Goal: Task Accomplishment & Management: Manage account settings

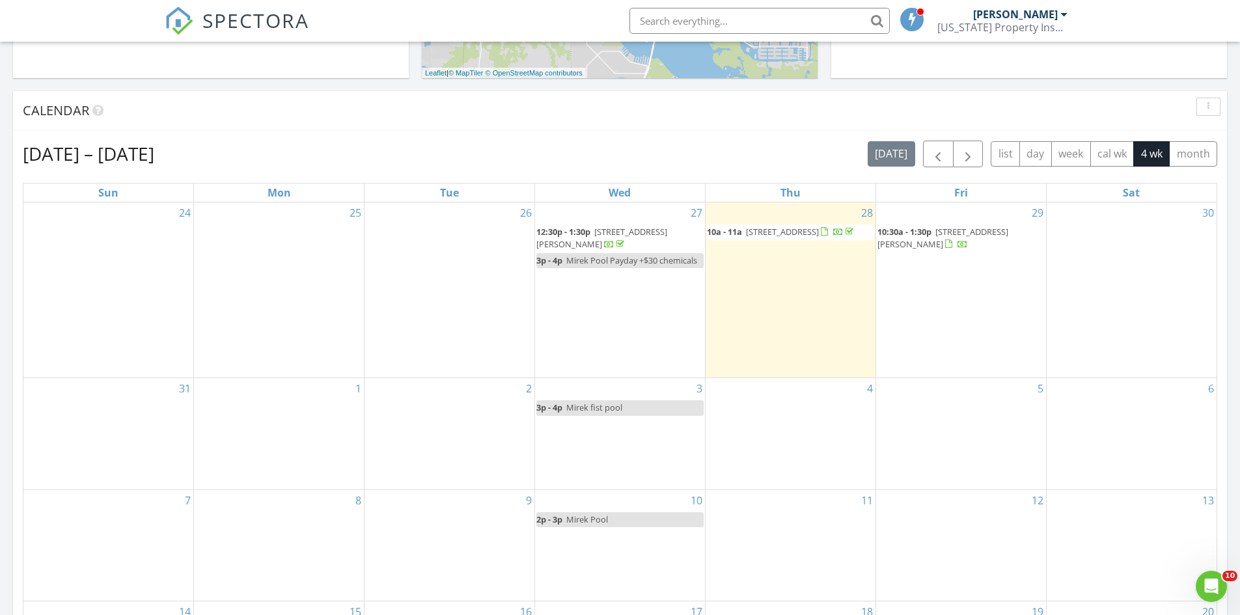
scroll to position [456, 0]
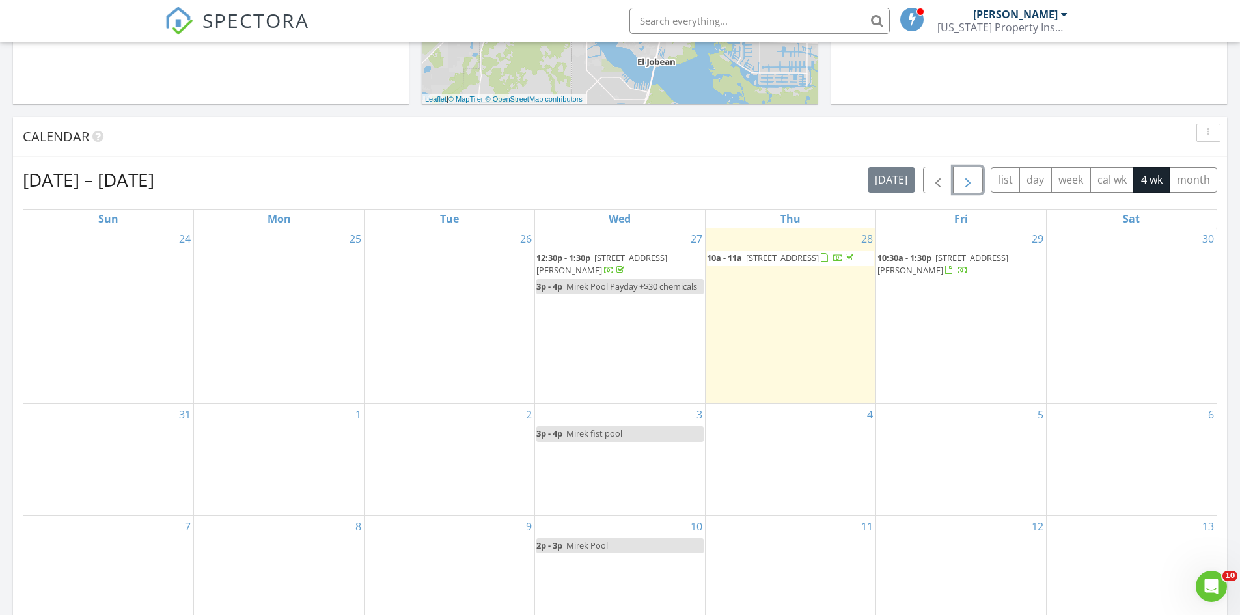
click at [970, 181] on span "button" at bounding box center [968, 180] width 16 height 16
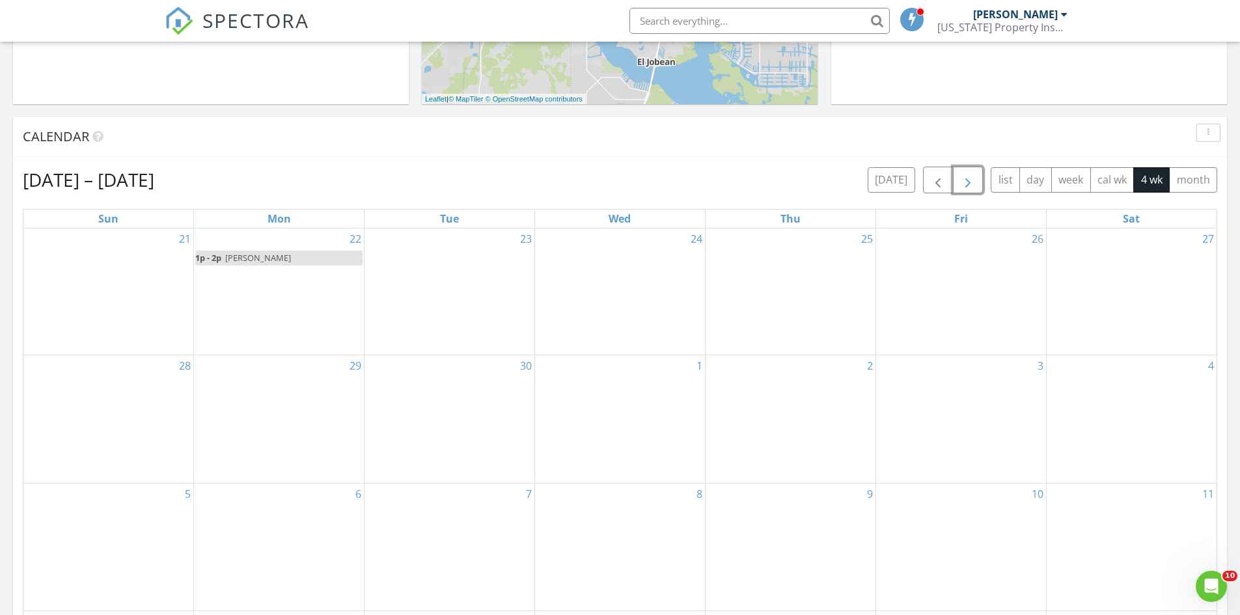
click at [604, 266] on div "24" at bounding box center [620, 291] width 170 height 127
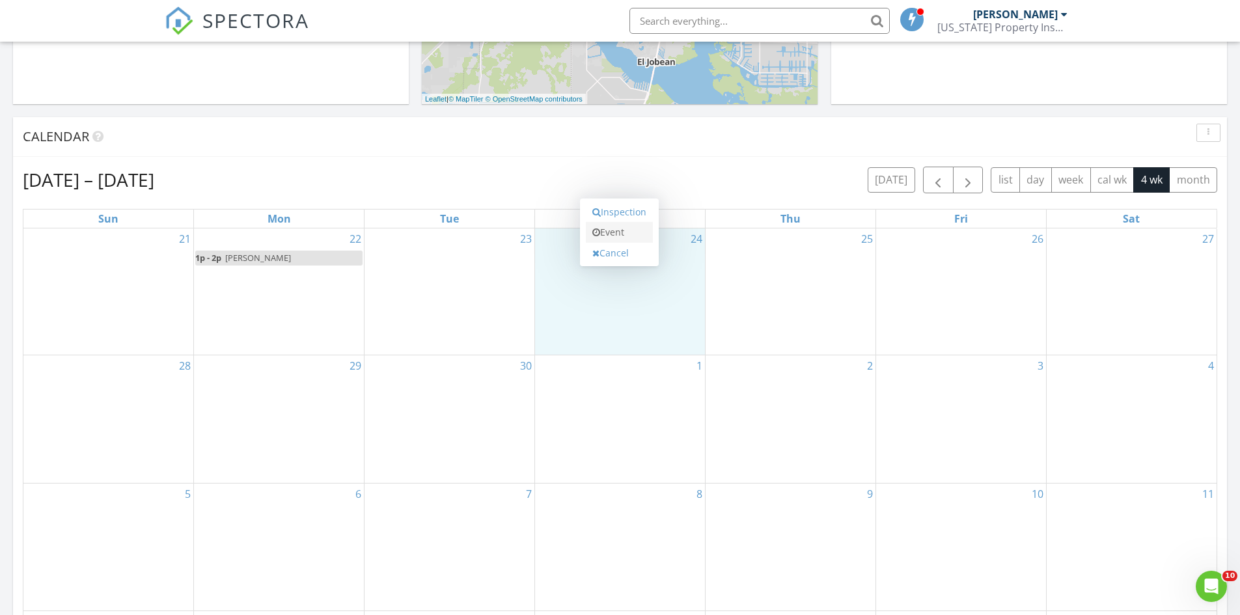
click at [615, 232] on link "Event" at bounding box center [619, 232] width 67 height 21
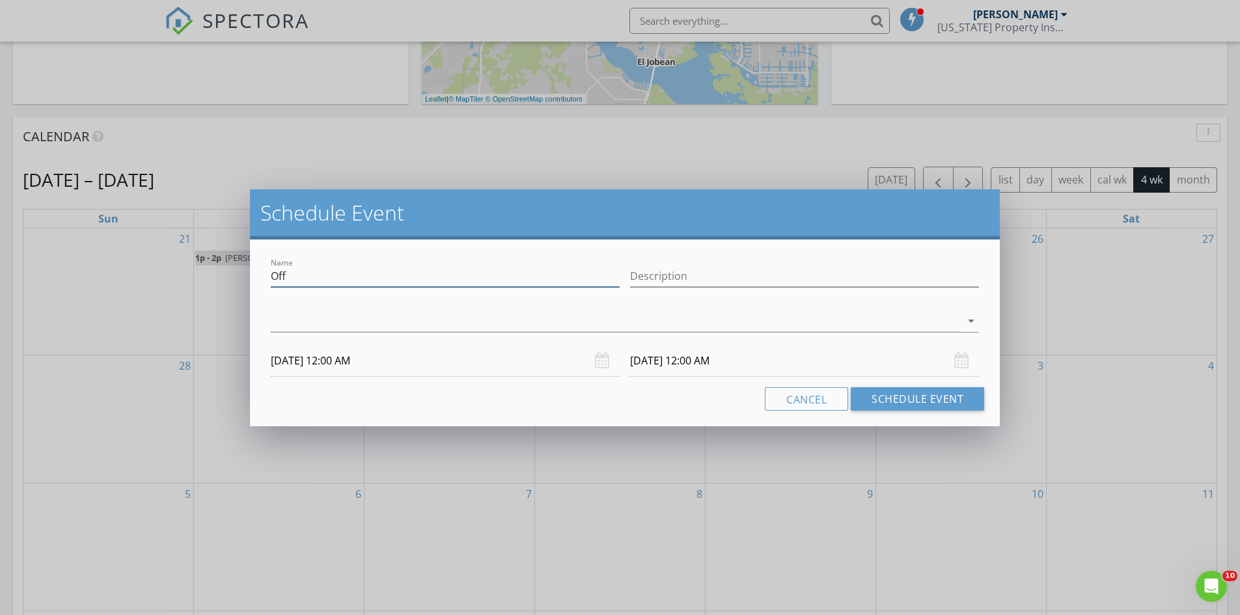
click at [436, 267] on input "Off" at bounding box center [445, 276] width 349 height 21
type input "O"
type input "Mirek Pool Pay Day"
click at [666, 274] on input "Description" at bounding box center [804, 276] width 349 height 21
click at [338, 318] on div at bounding box center [616, 320] width 690 height 21
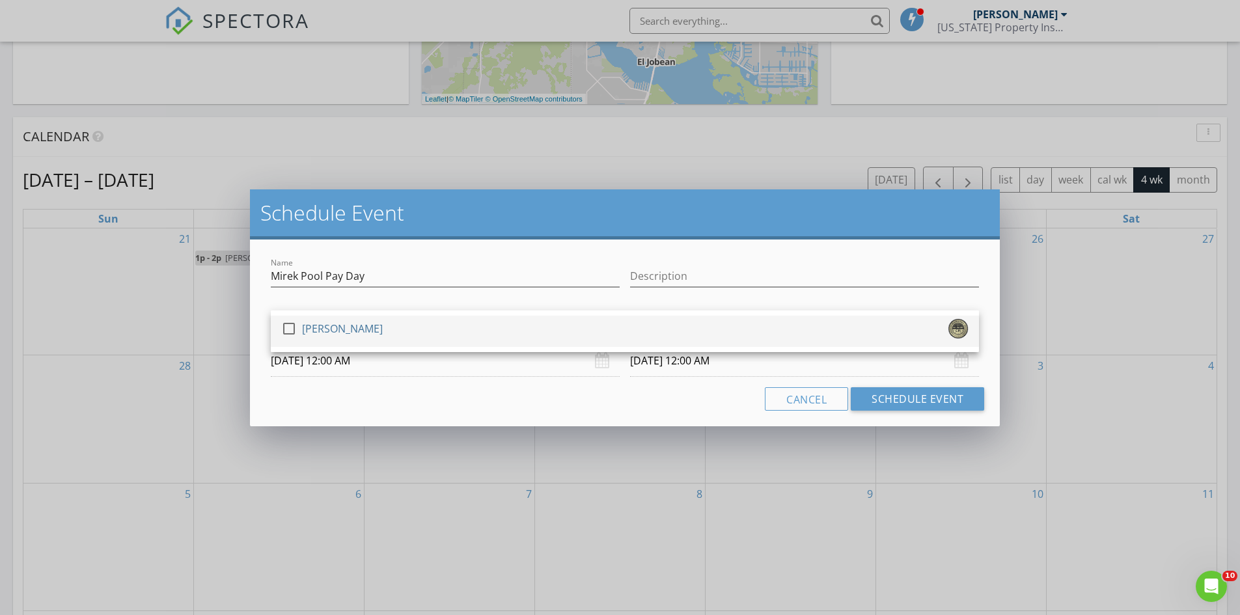
click at [329, 331] on div "[PERSON_NAME]" at bounding box center [342, 328] width 81 height 21
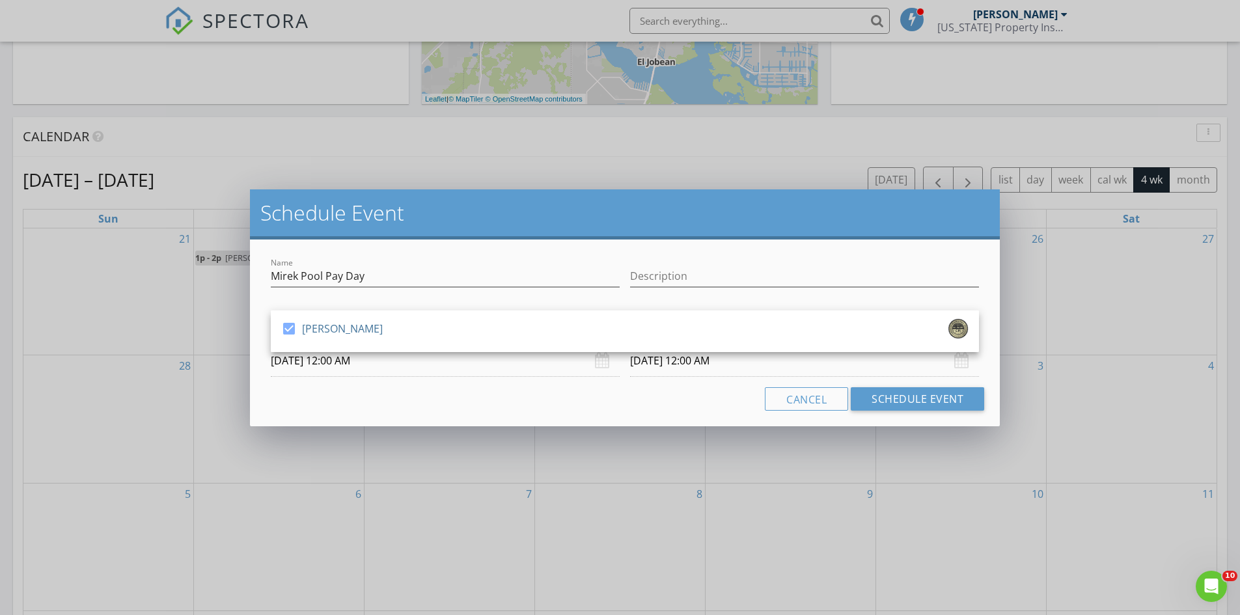
click at [579, 395] on div "Cancel Schedule Event" at bounding box center [625, 398] width 718 height 23
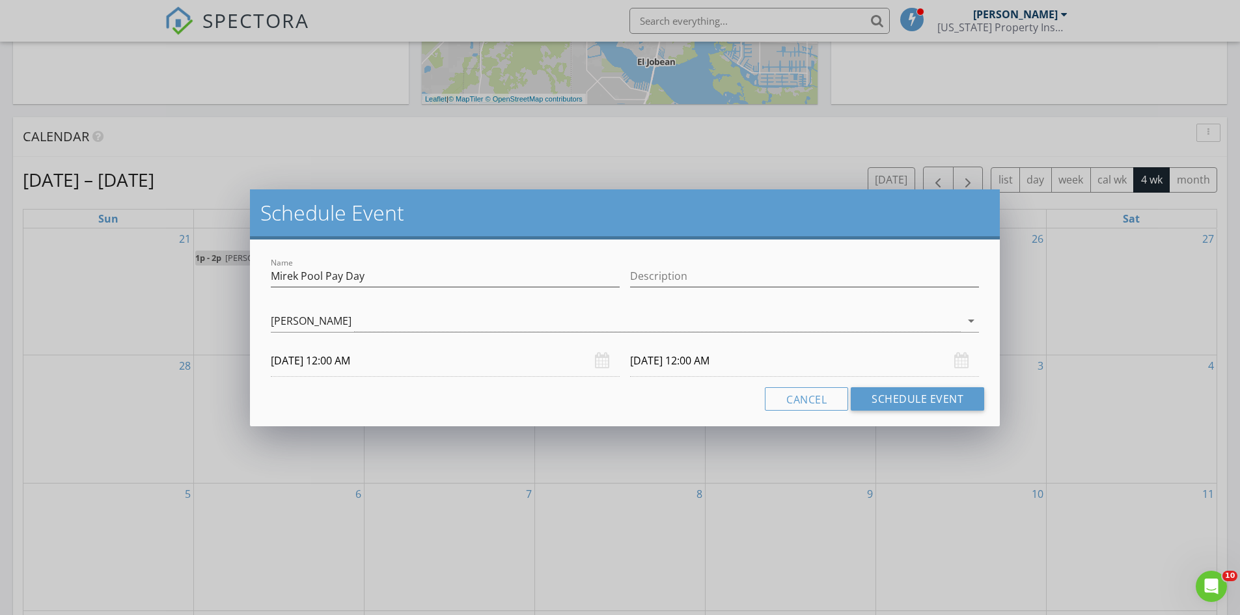
click at [376, 361] on input "09/24/2025 12:00 AM" at bounding box center [445, 361] width 349 height 32
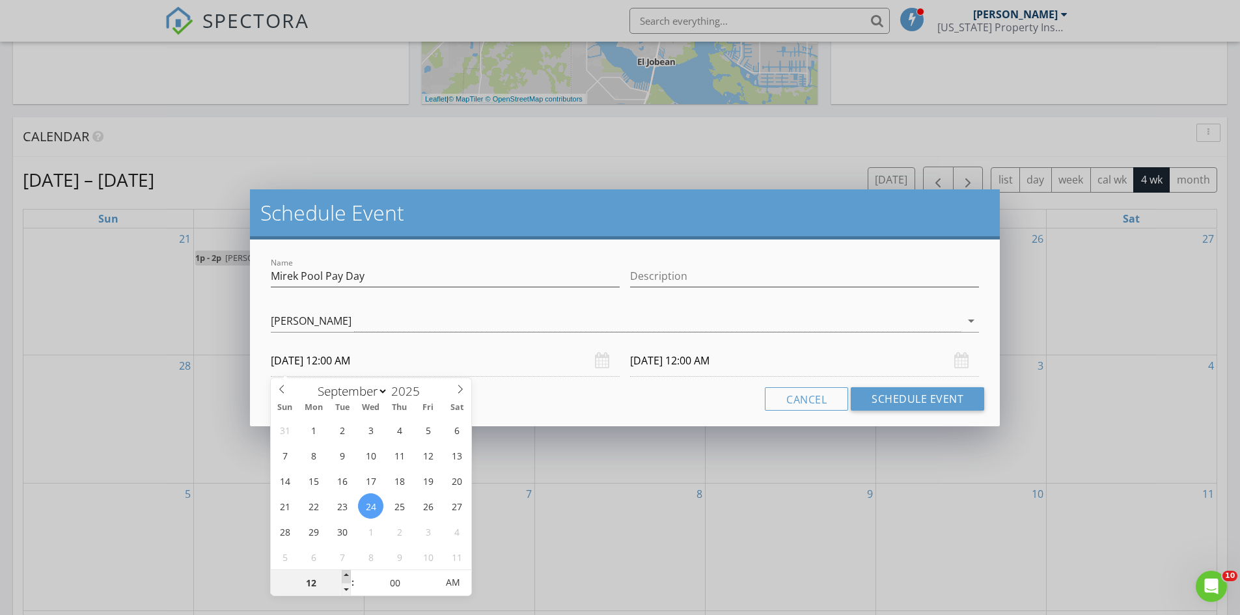
type input "01"
type input "09/24/2025 1:00 AM"
click at [346, 573] on span at bounding box center [346, 576] width 9 height 13
type input "09/25/2025 1:00 AM"
type input "12"
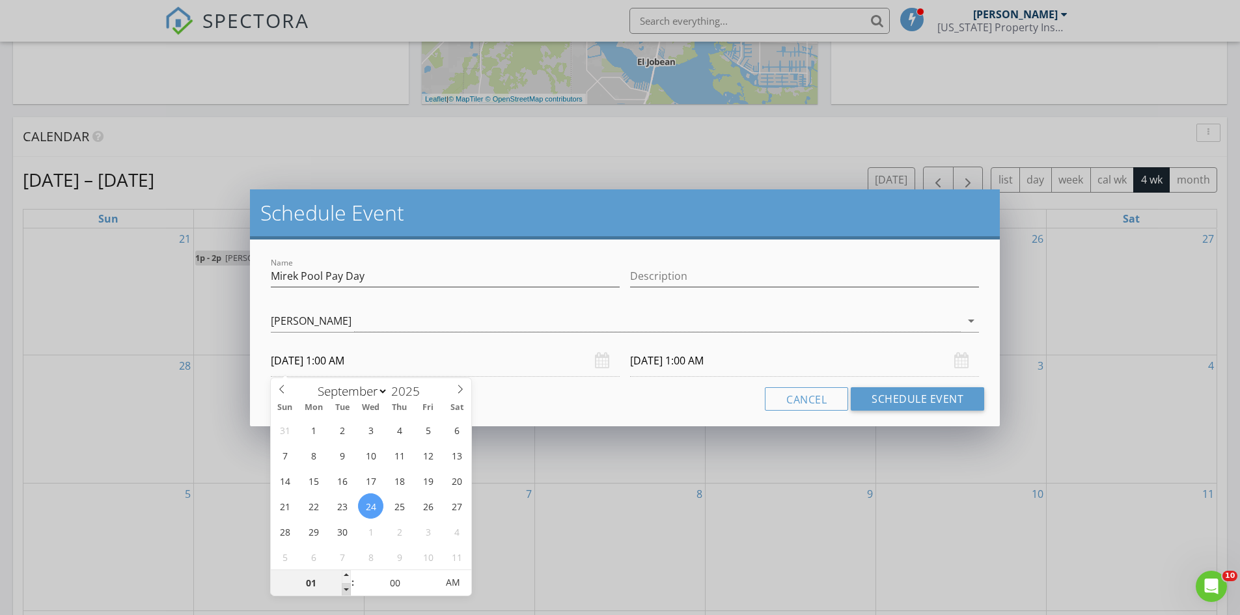
type input "09/24/2025 12:00 AM"
click at [350, 588] on span at bounding box center [346, 589] width 9 height 13
type input "12"
type input "09/25/2025 12:00 AM"
type input "09/24/2025 12:00 PM"
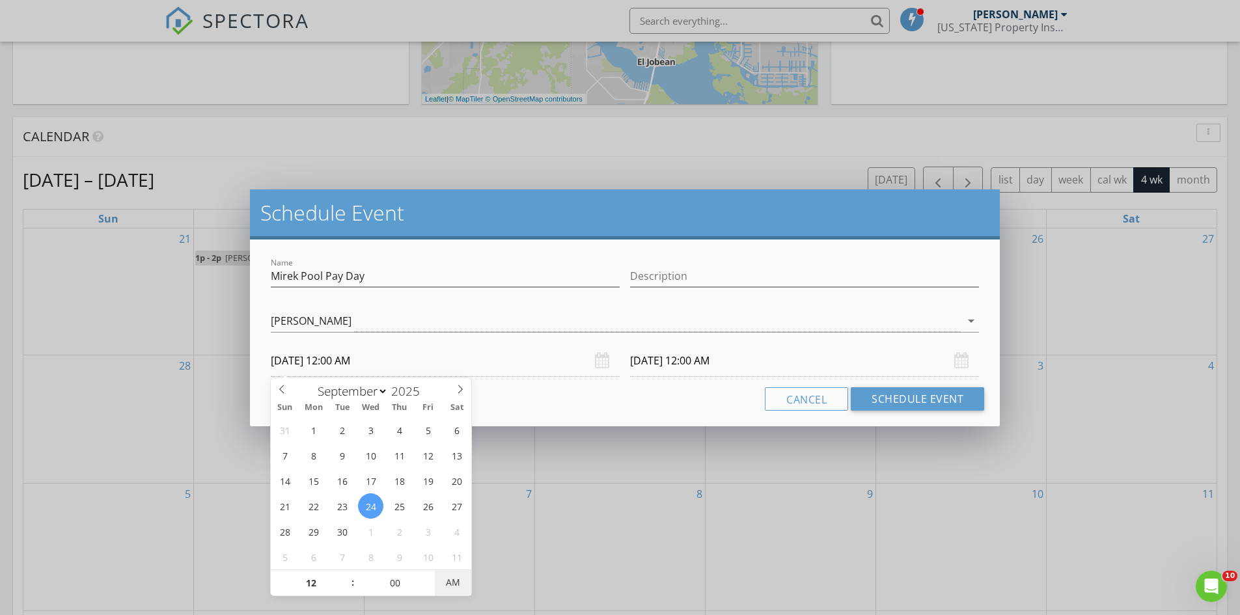
type input "09/25/2025 12:00 PM"
click at [455, 580] on span "AM" at bounding box center [453, 582] width 36 height 26
click at [699, 366] on input "09/25/2025 12:00 PM" at bounding box center [804, 361] width 349 height 32
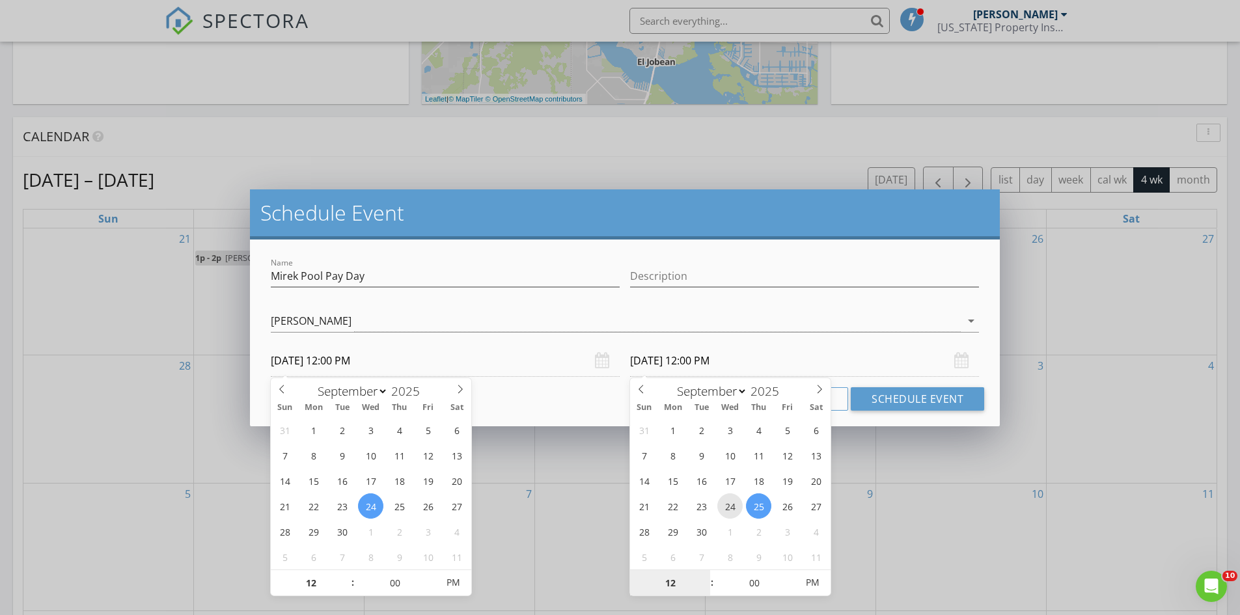
type textarea "12"
type input "09/24/2025 12:00 PM"
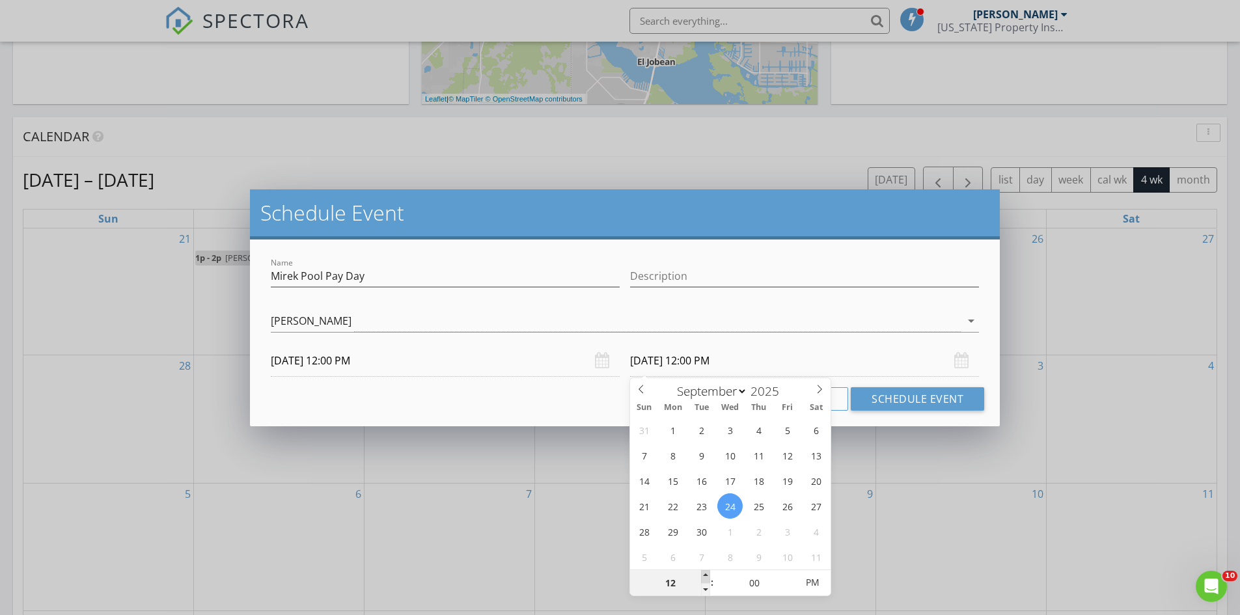
type input "01"
type input "09/24/2025 1:00 PM"
click at [704, 574] on span at bounding box center [705, 576] width 9 height 13
click at [879, 401] on button "Schedule Event" at bounding box center [917, 398] width 133 height 23
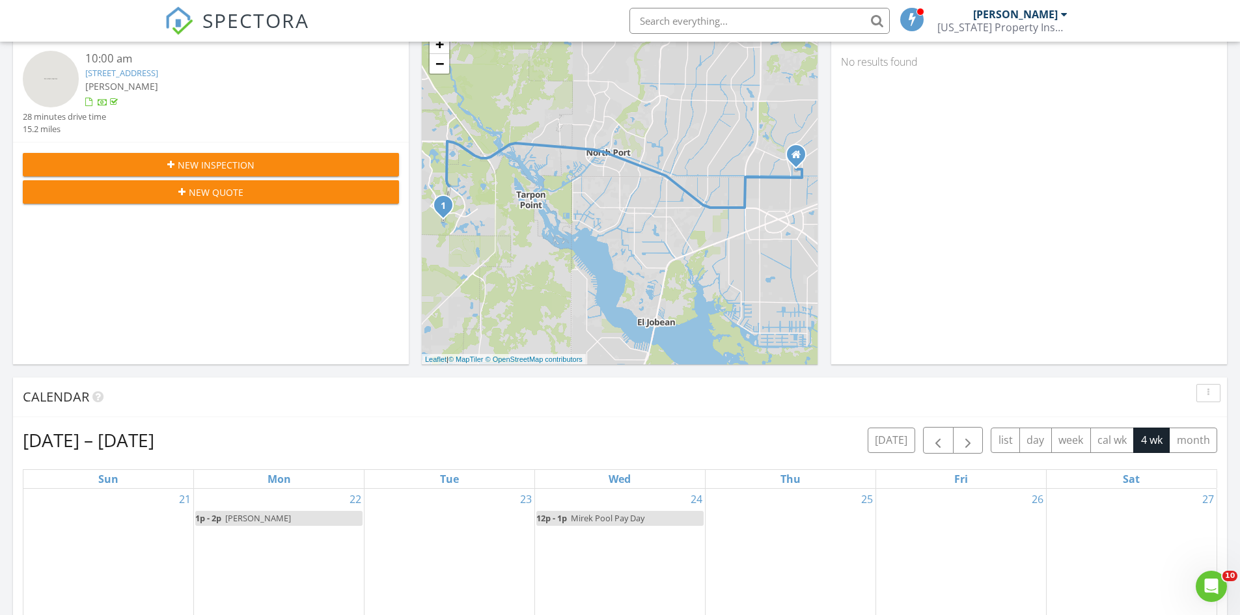
scroll to position [325, 0]
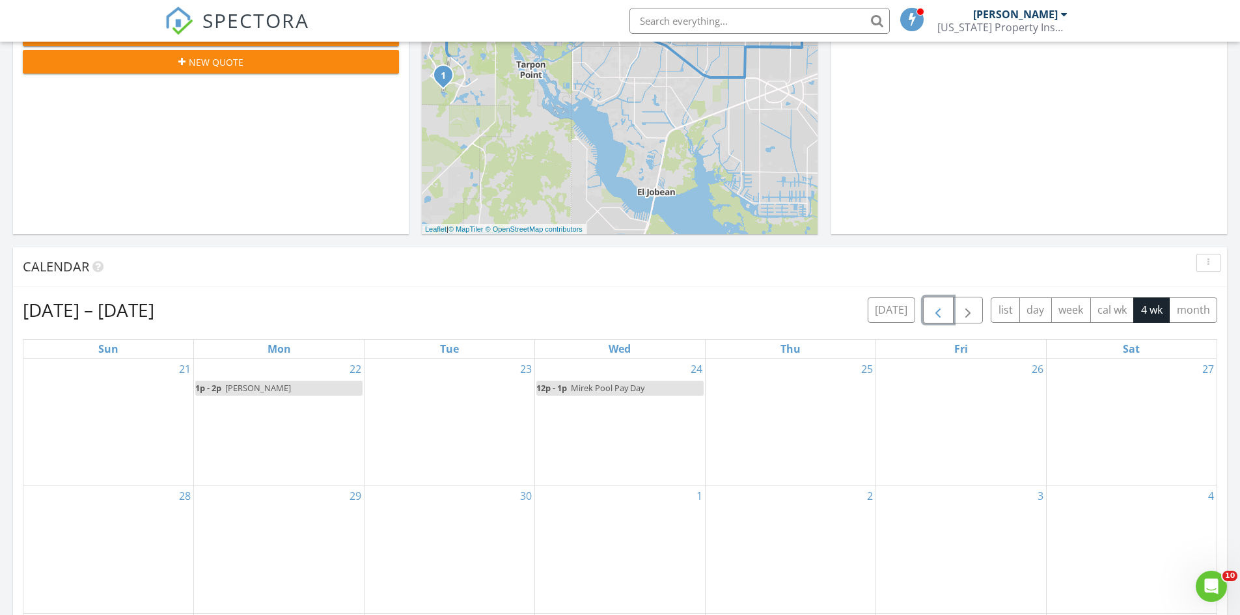
click at [933, 308] on span "button" at bounding box center [938, 311] width 16 height 16
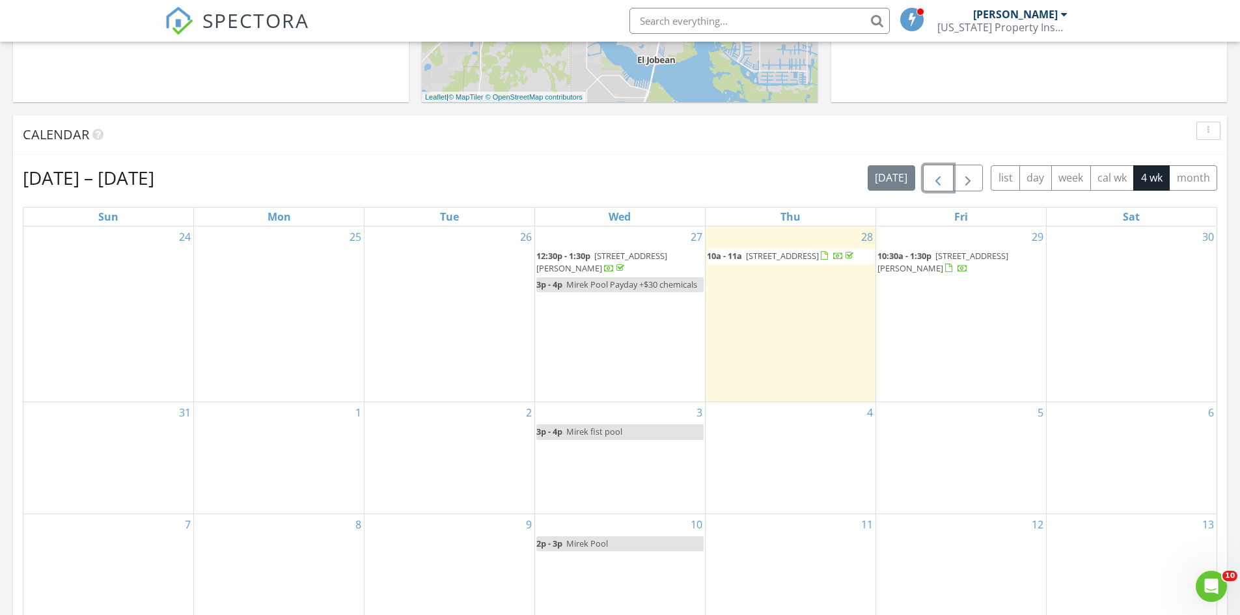
scroll to position [456, 0]
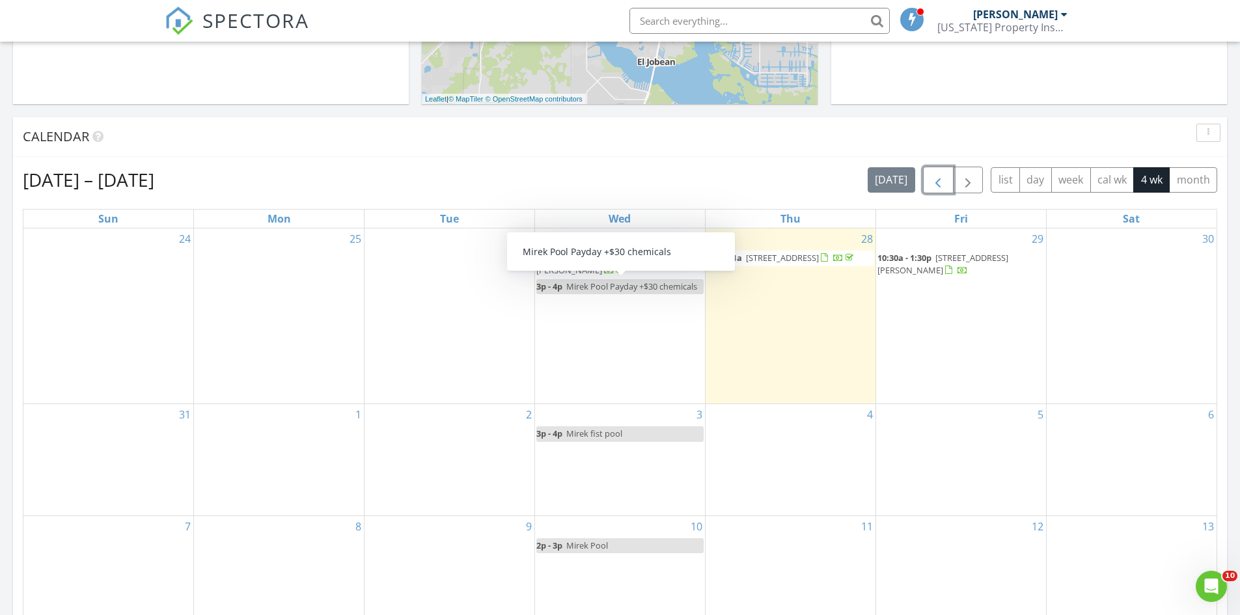
click at [618, 286] on span "Mirek Pool Payday +$30 chemicals" at bounding box center [631, 286] width 131 height 12
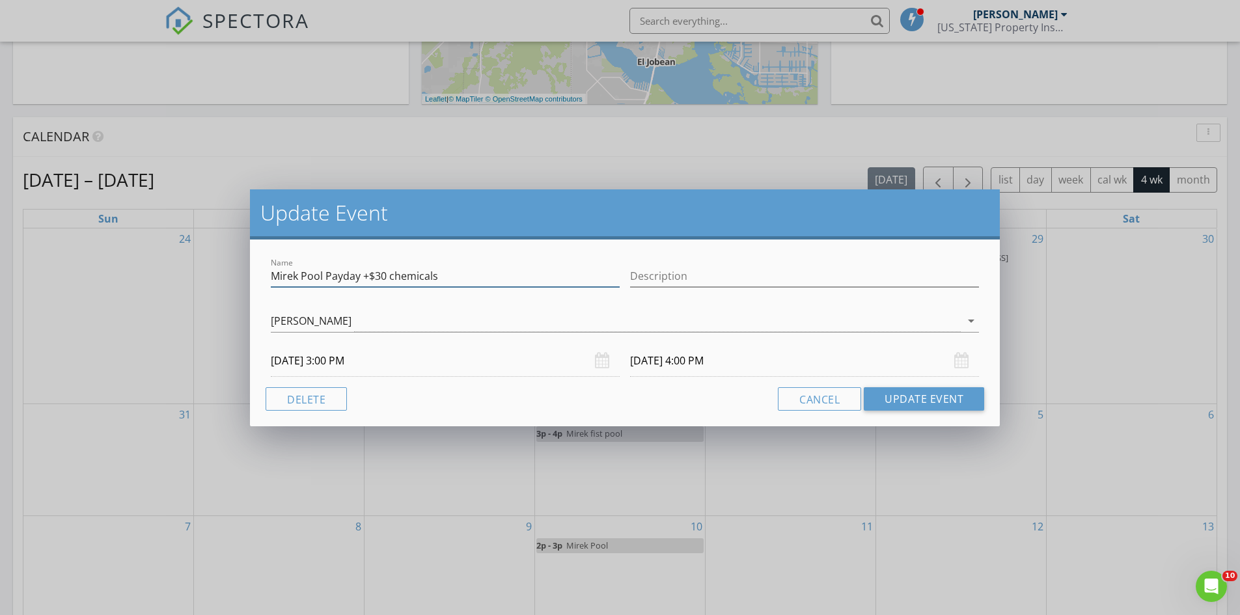
click at [381, 275] on input "Mirek Pool Payday +$30 chemicals" at bounding box center [445, 276] width 349 height 21
type input "Mirek Pool Payday +$50 chemicals"
click at [895, 390] on button "Update Event" at bounding box center [924, 398] width 120 height 23
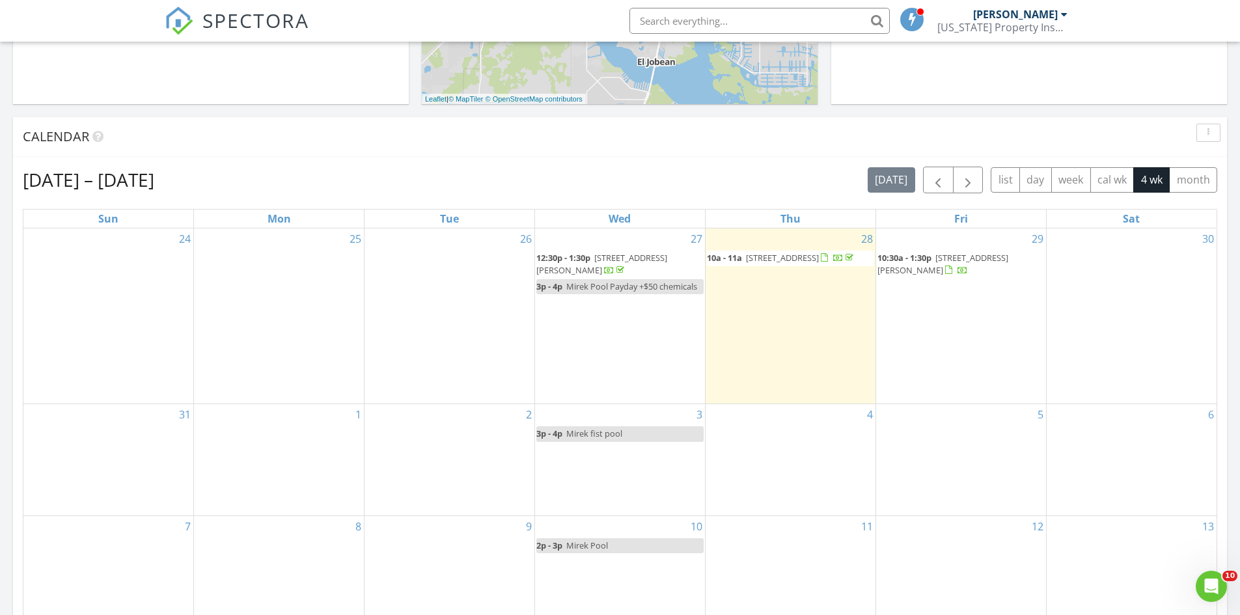
click at [916, 263] on span "10:30a - 1:30p" at bounding box center [904, 258] width 54 height 12
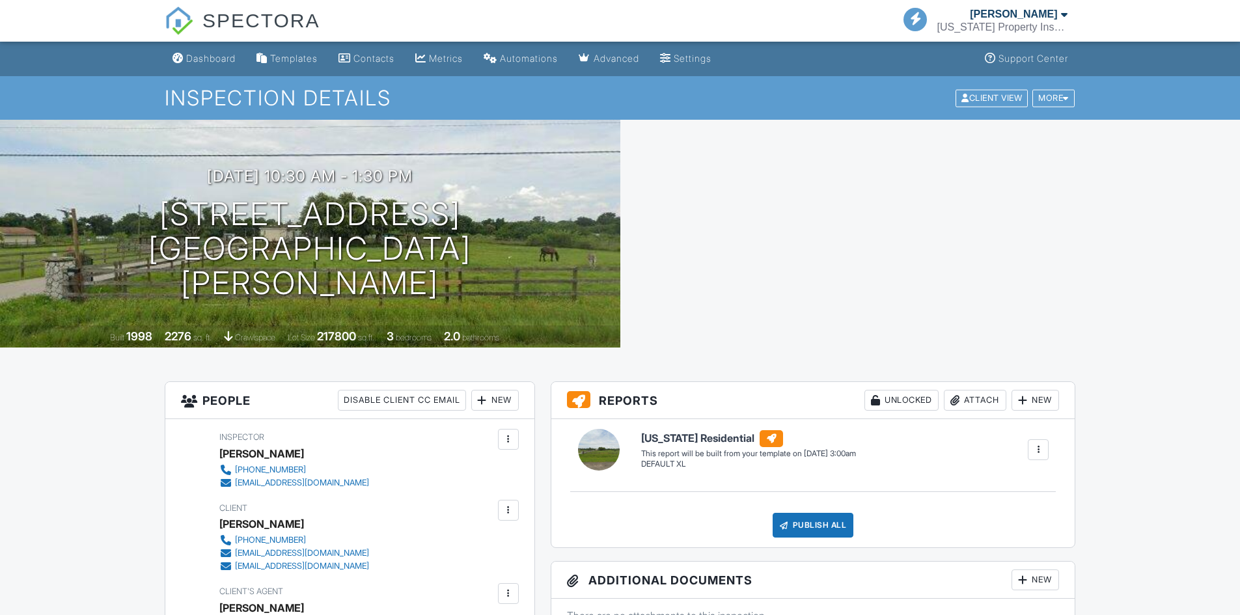
click at [1038, 443] on div at bounding box center [1037, 449] width 13 height 13
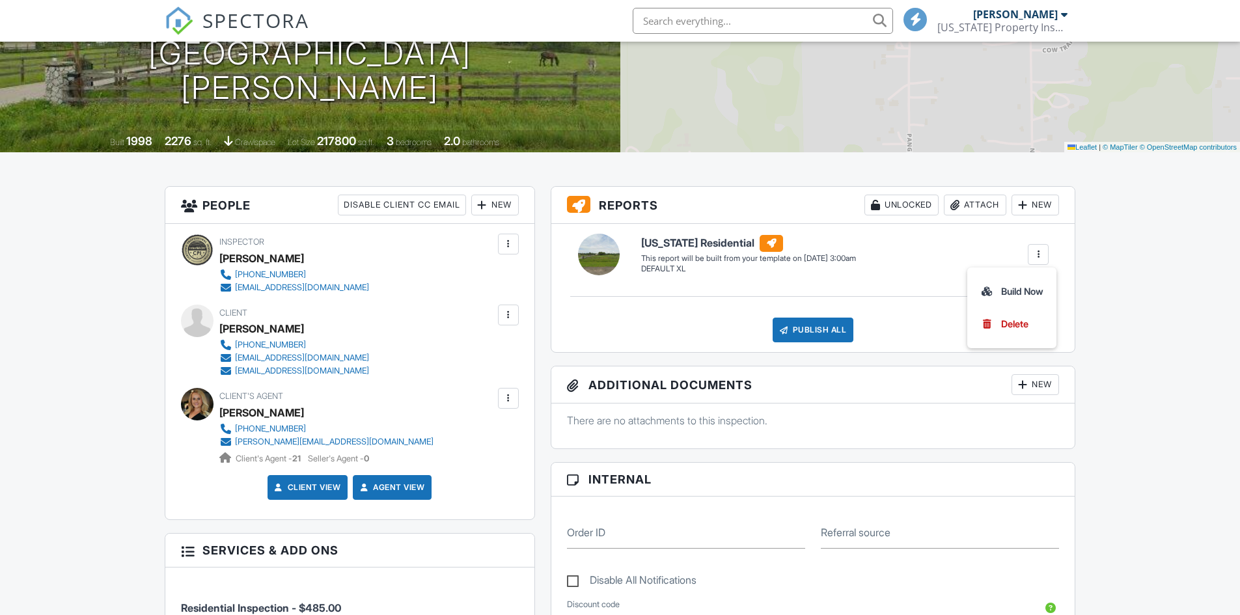
scroll to position [195, 0]
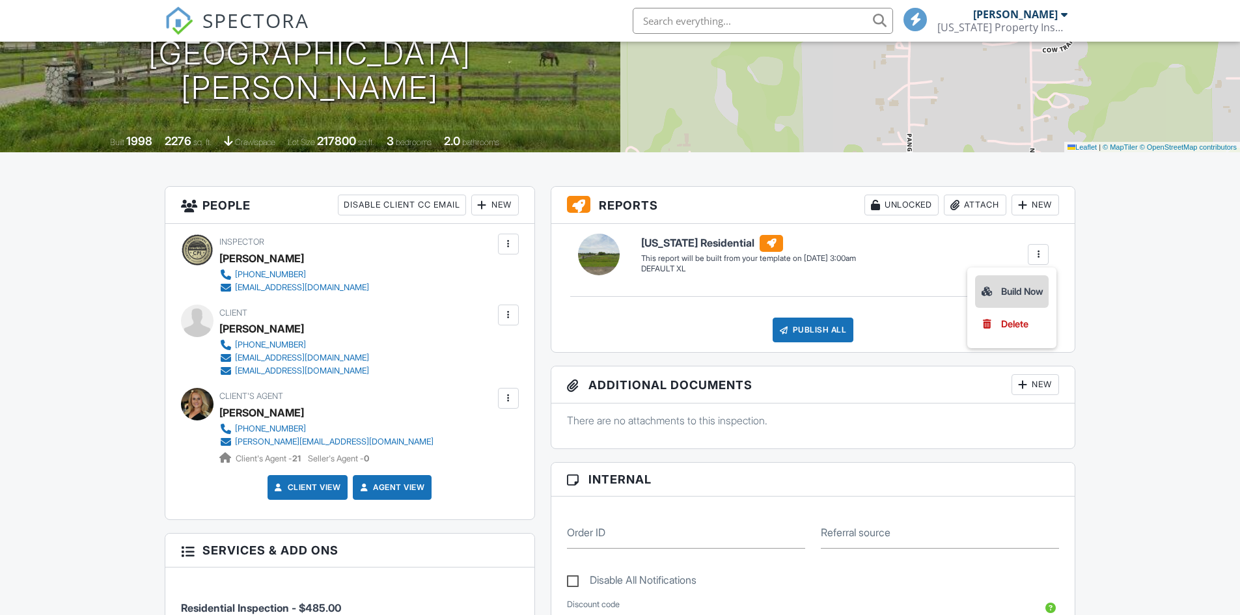
click at [1004, 284] on div "Build Now" at bounding box center [1011, 292] width 63 height 16
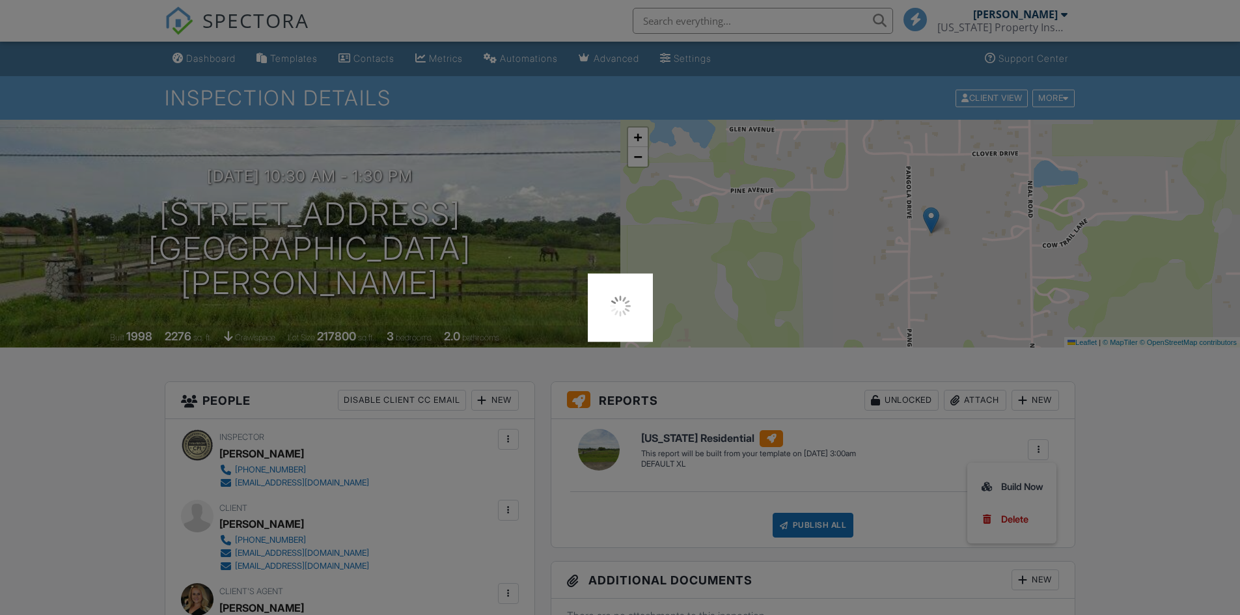
scroll to position [0, 0]
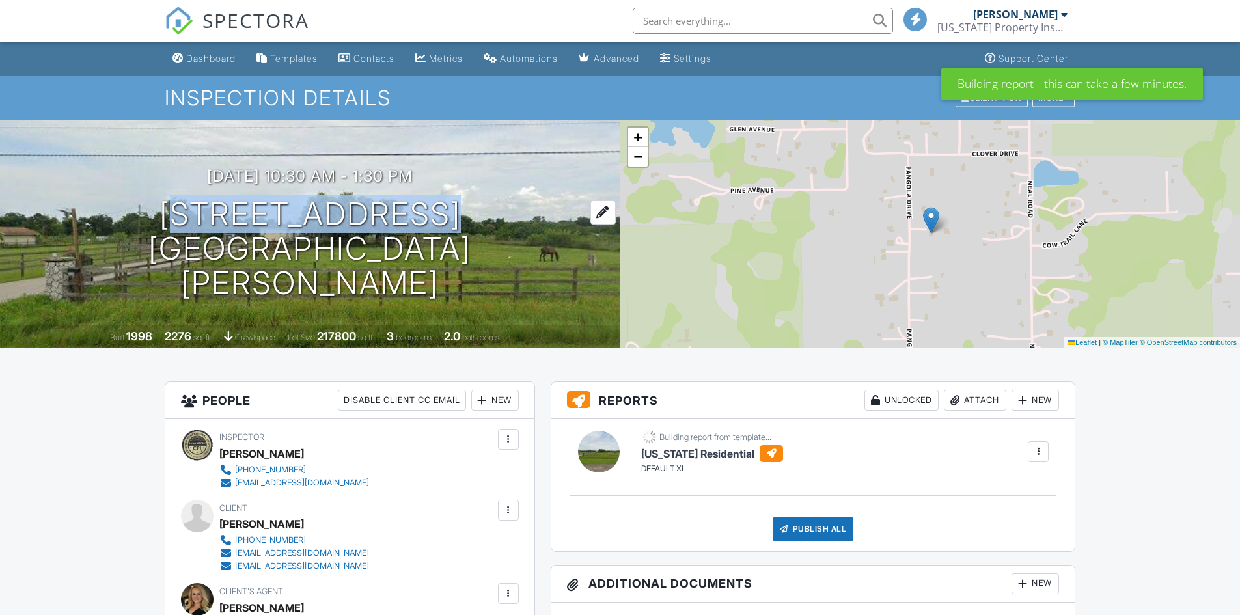
drag, startPoint x: 0, startPoint y: 0, endPoint x: 324, endPoint y: 277, distance: 426.5
click at [324, 277] on h1 "[STREET_ADDRESS] [GEOGRAPHIC_DATA][PERSON_NAME]" at bounding box center [310, 248] width 579 height 103
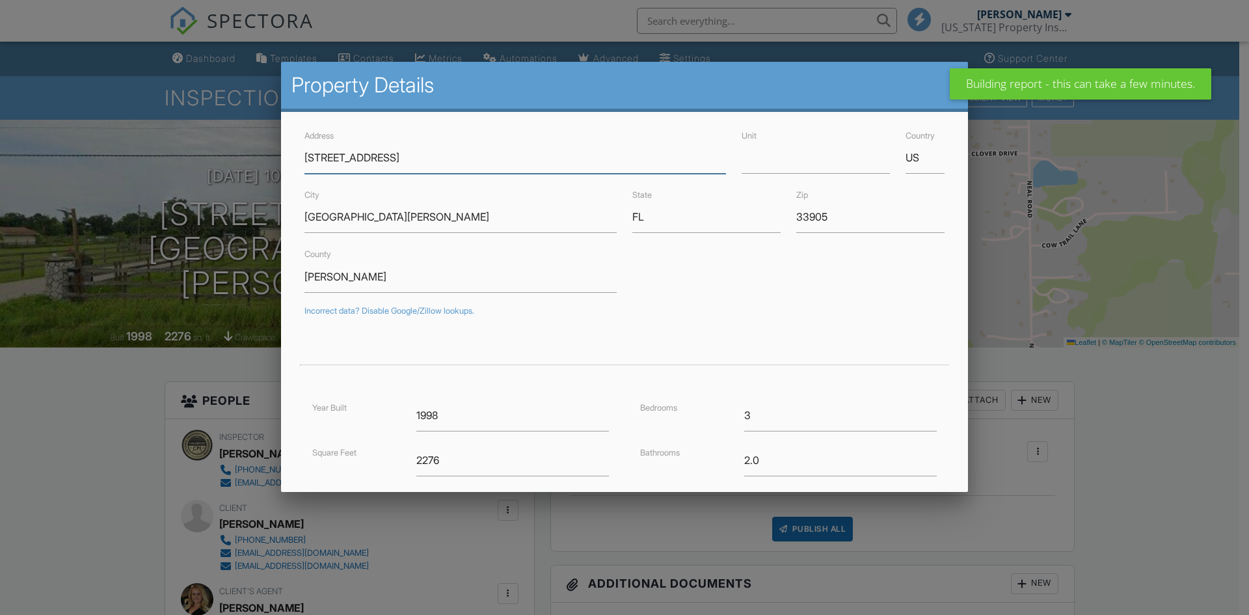
drag, startPoint x: 317, startPoint y: 258, endPoint x: 314, endPoint y: 163, distance: 95.0
click at [308, 165] on input "[STREET_ADDRESS]" at bounding box center [516, 158] width 422 height 32
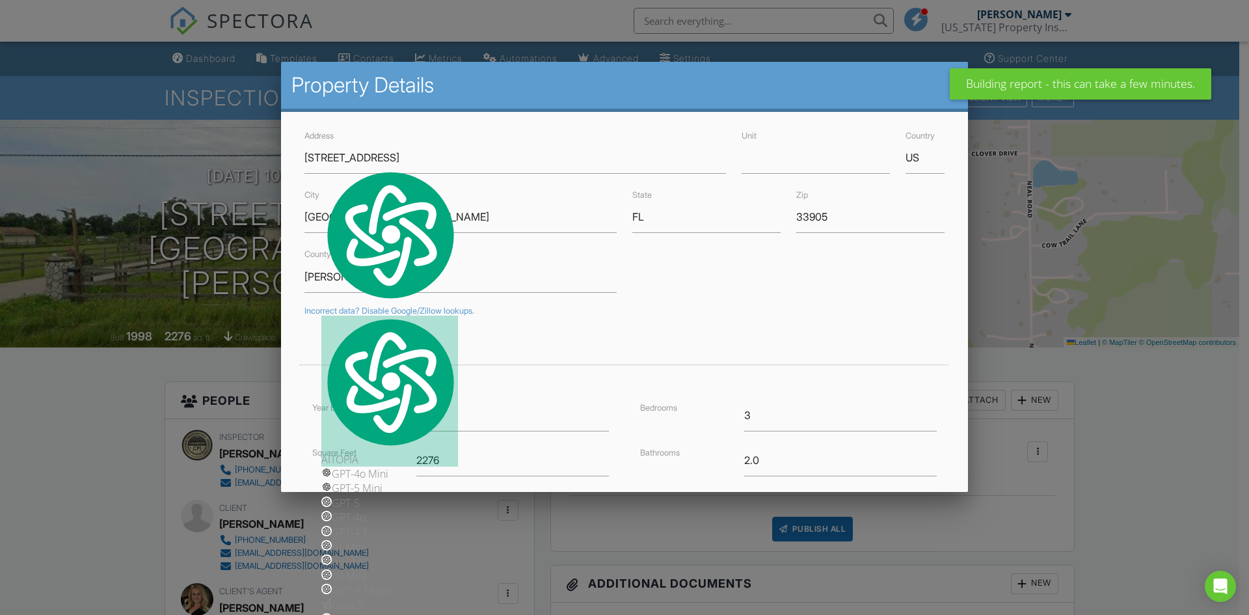
drag, startPoint x: 315, startPoint y: 162, endPoint x: 303, endPoint y: 163, distance: 12.4
click at [303, 163] on div "Address 5561 Pangola Rd" at bounding box center [515, 151] width 437 height 46
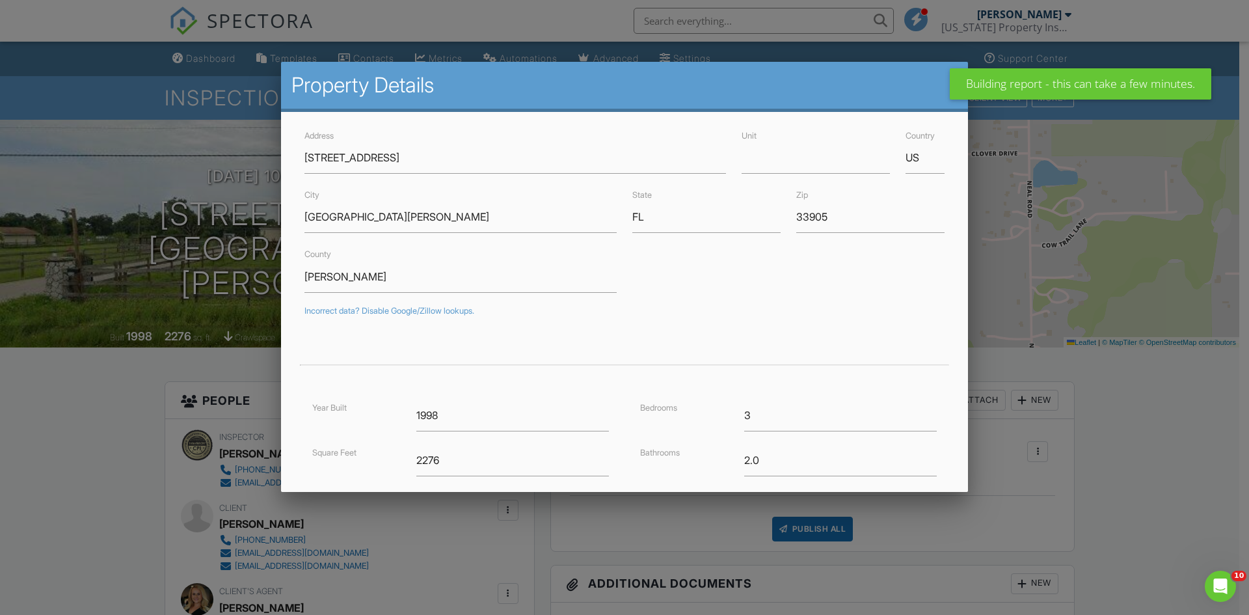
drag, startPoint x: 303, startPoint y: 152, endPoint x: 402, endPoint y: 153, distance: 98.9
click at [402, 154] on div "Address 5561 Pangola Rd" at bounding box center [515, 151] width 437 height 46
type textarea "[STREET_ADDRESS]"
drag, startPoint x: 400, startPoint y: 153, endPoint x: 299, endPoint y: 163, distance: 100.8
click at [299, 163] on div "Address 5561 Pangola Rd" at bounding box center [515, 151] width 437 height 46
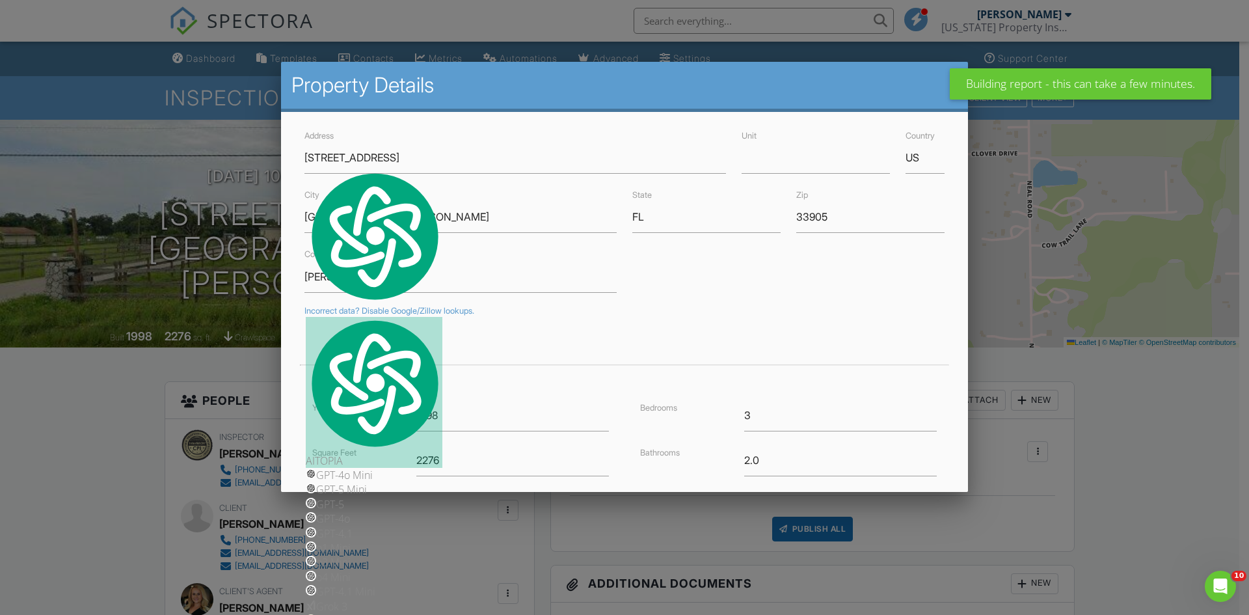
click at [991, 154] on div at bounding box center [624, 319] width 1249 height 769
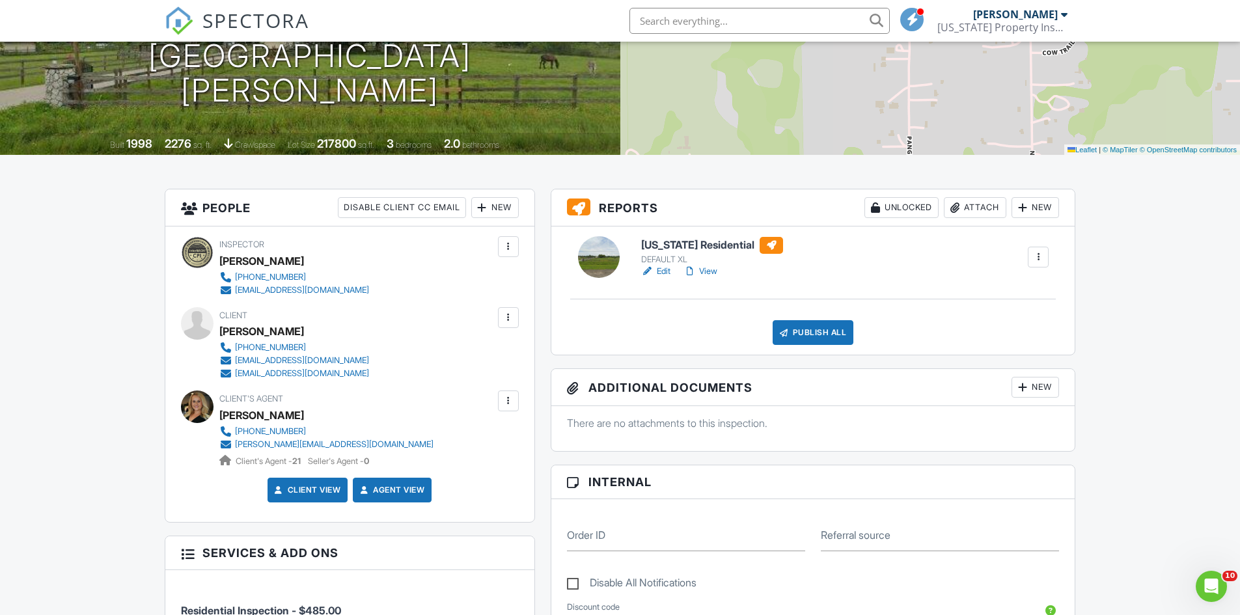
scroll to position [195, 0]
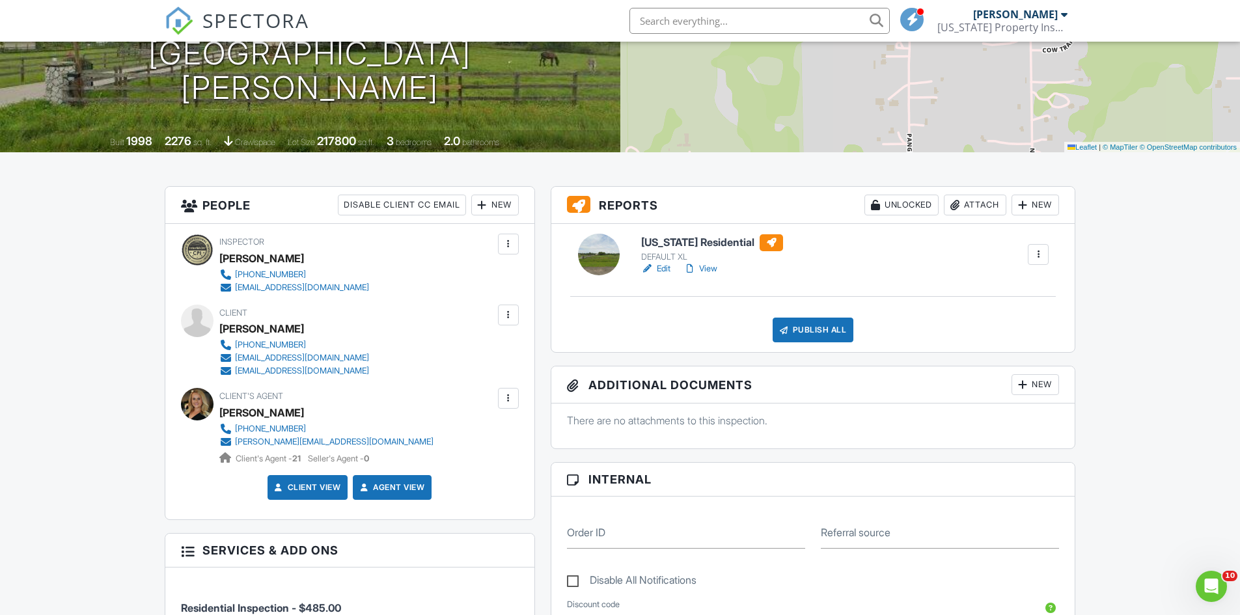
click at [653, 267] on div at bounding box center [647, 268] width 13 height 13
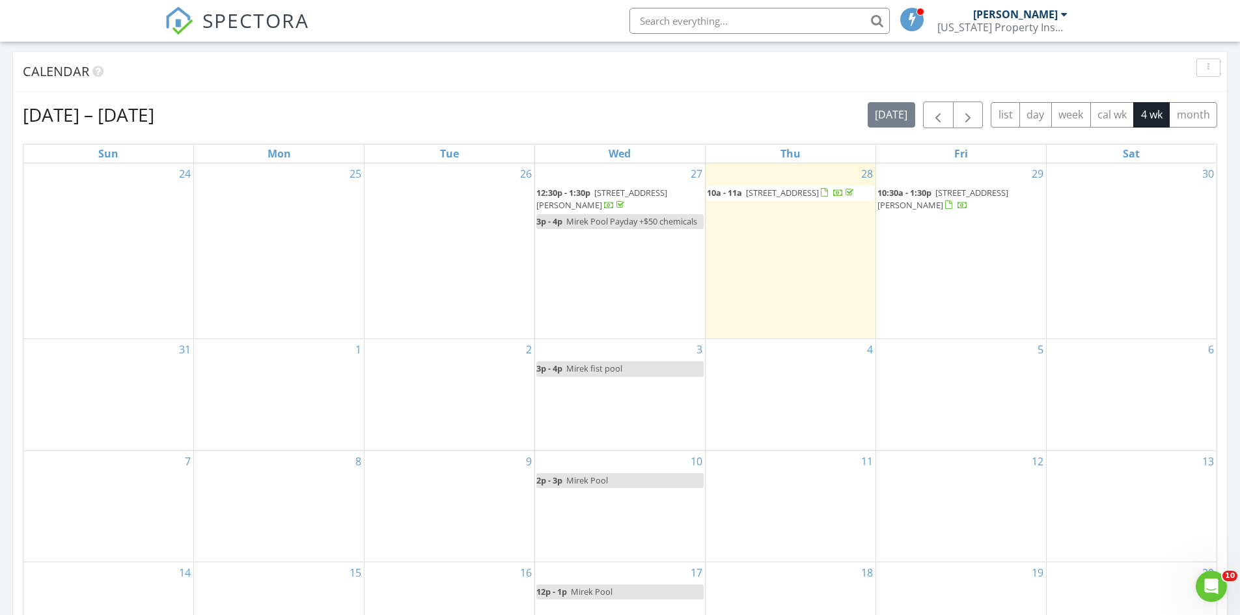
scroll to position [390, 0]
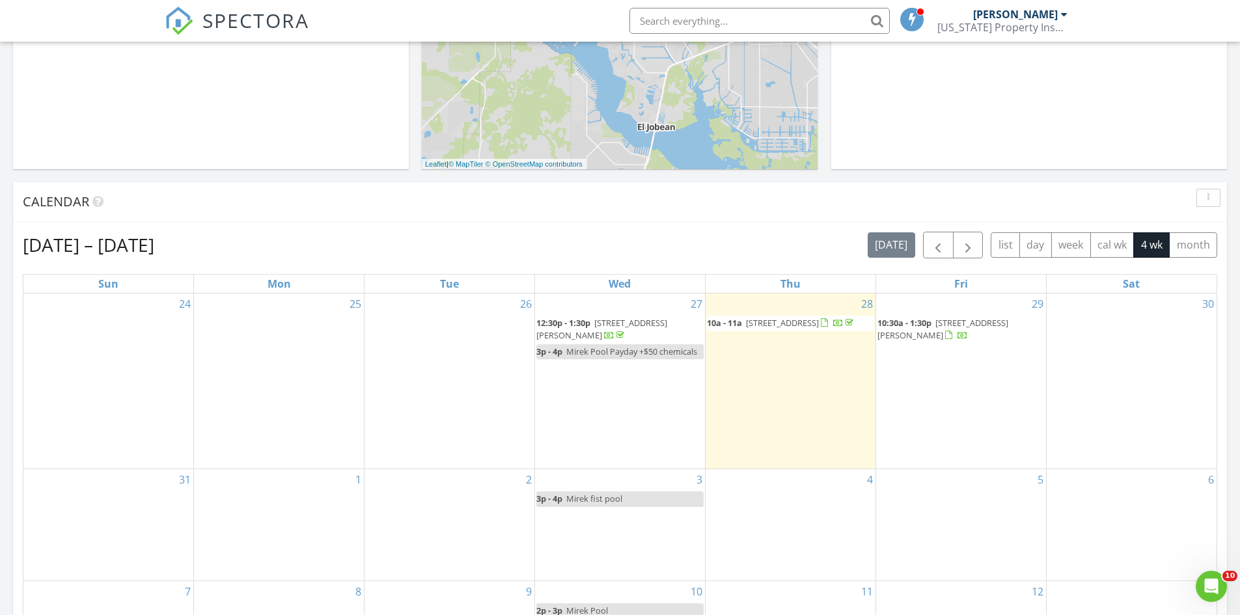
click at [434, 489] on div "2" at bounding box center [449, 524] width 170 height 111
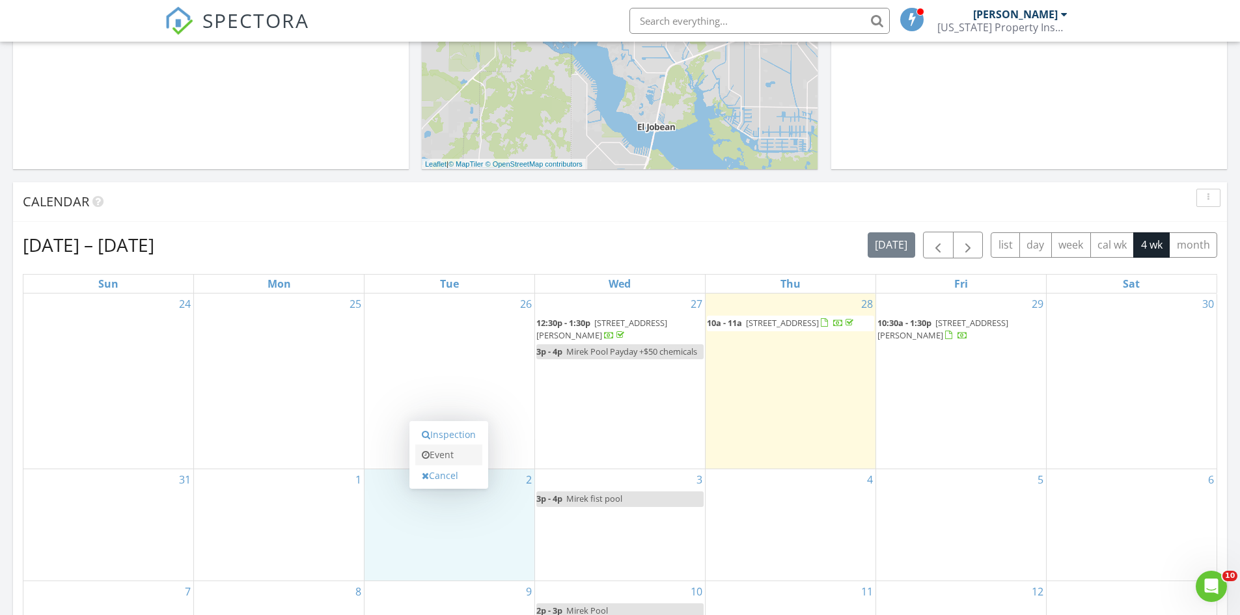
click at [440, 453] on link "Event" at bounding box center [448, 454] width 67 height 21
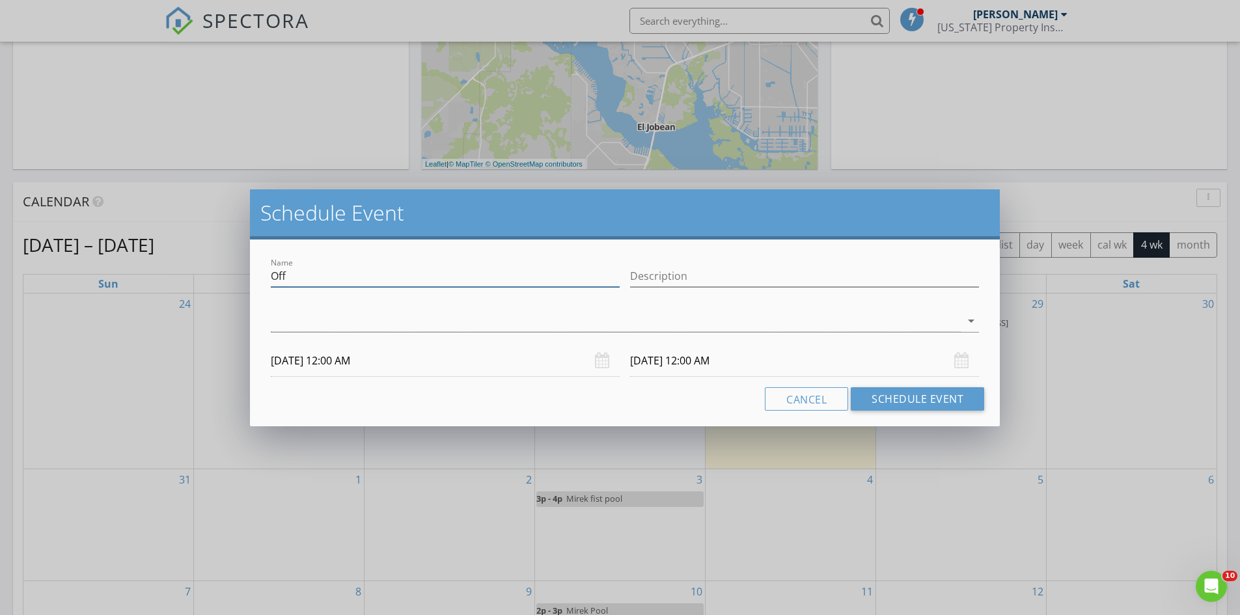
click at [312, 274] on input "Off" at bounding box center [445, 276] width 349 height 21
drag, startPoint x: 312, startPoint y: 274, endPoint x: 262, endPoint y: 269, distance: 50.3
click at [262, 269] on div "Name Off Description arrow_drop_down 09/02/2025 12:00 AM 09/03/2025 12:00 AM Ca…" at bounding box center [625, 332] width 750 height 187
type input "Mikus Eye Doctor"
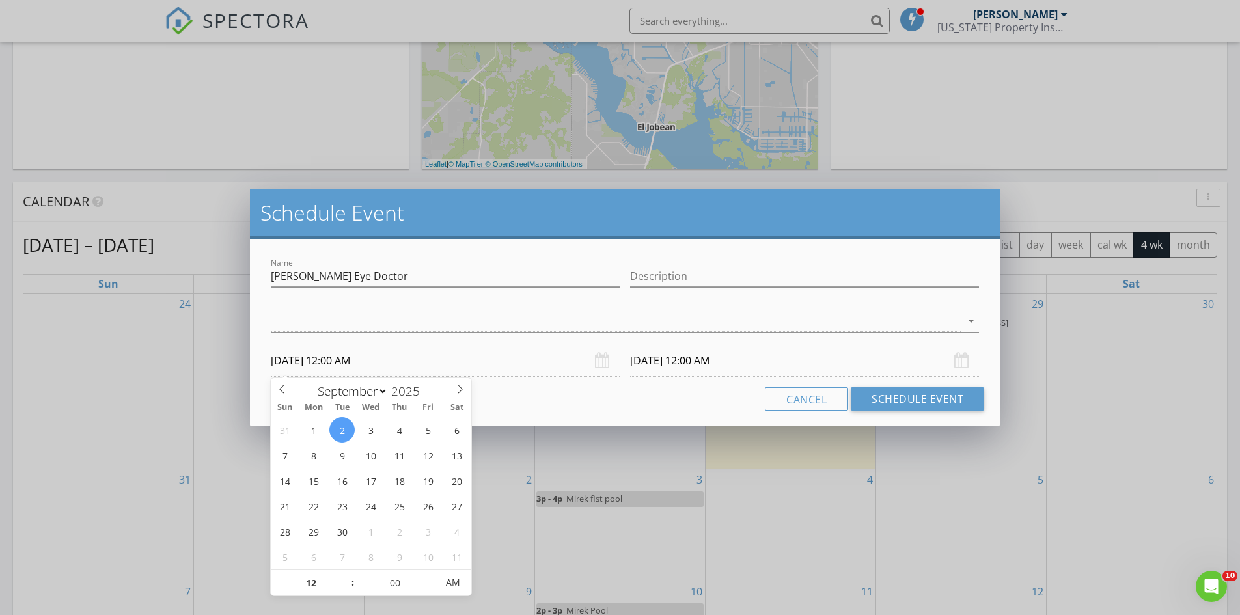
click at [353, 369] on input "09/02/2025 12:00 AM" at bounding box center [445, 361] width 349 height 32
type input "09/02/2025 12:00 PM"
type input "09/03/2025 12:00 PM"
click at [450, 583] on span "AM" at bounding box center [453, 582] width 36 height 26
type input "09/02/2025 12:00 AM"
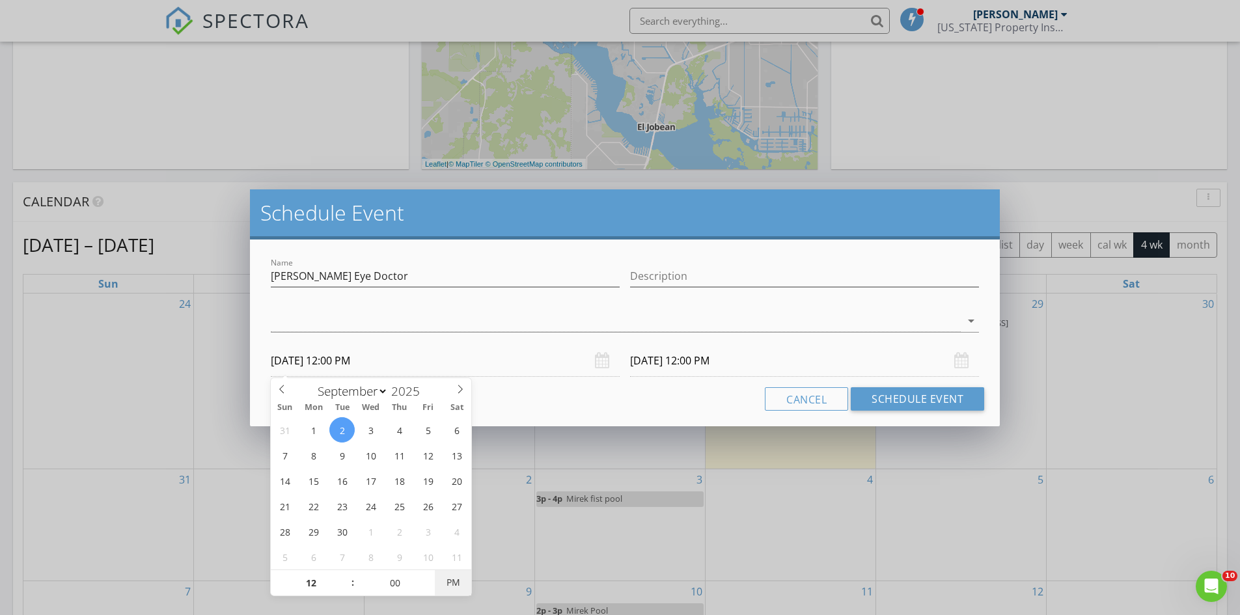
type input "09/03/2025 12:00 AM"
click at [457, 583] on span "AM" at bounding box center [453, 582] width 36 height 26
type input "01"
type input "09/02/2025 1:00 AM"
click at [347, 574] on span at bounding box center [346, 576] width 9 height 13
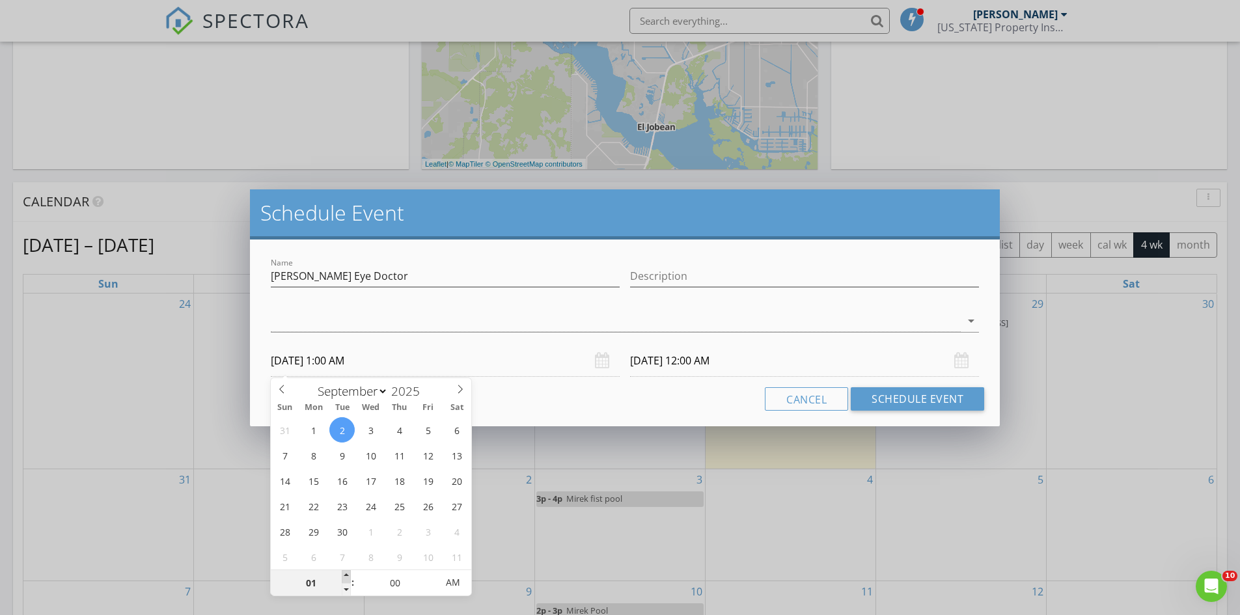
type input "02"
type input "09/02/2025 2:00 AM"
click at [347, 574] on span at bounding box center [346, 576] width 9 height 13
type input "03"
type input "09/02/2025 3:00 AM"
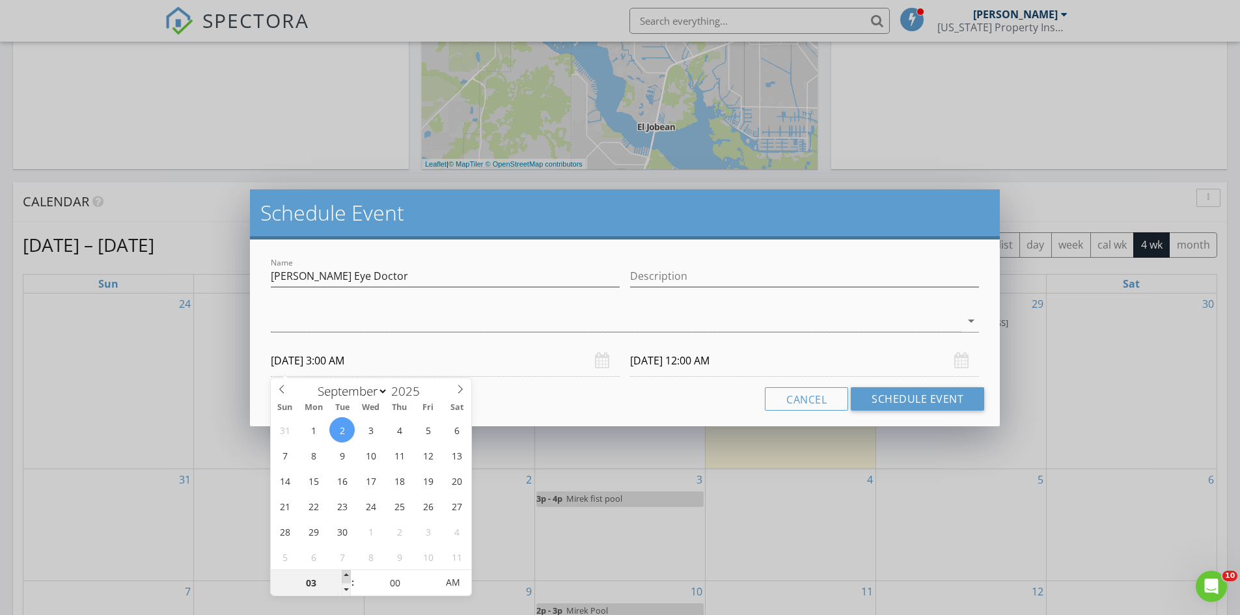
click at [346, 574] on span at bounding box center [346, 576] width 9 height 13
type input "04"
type input "09/02/2025 4:00 AM"
click at [346, 573] on span at bounding box center [346, 576] width 9 height 13
type input "05"
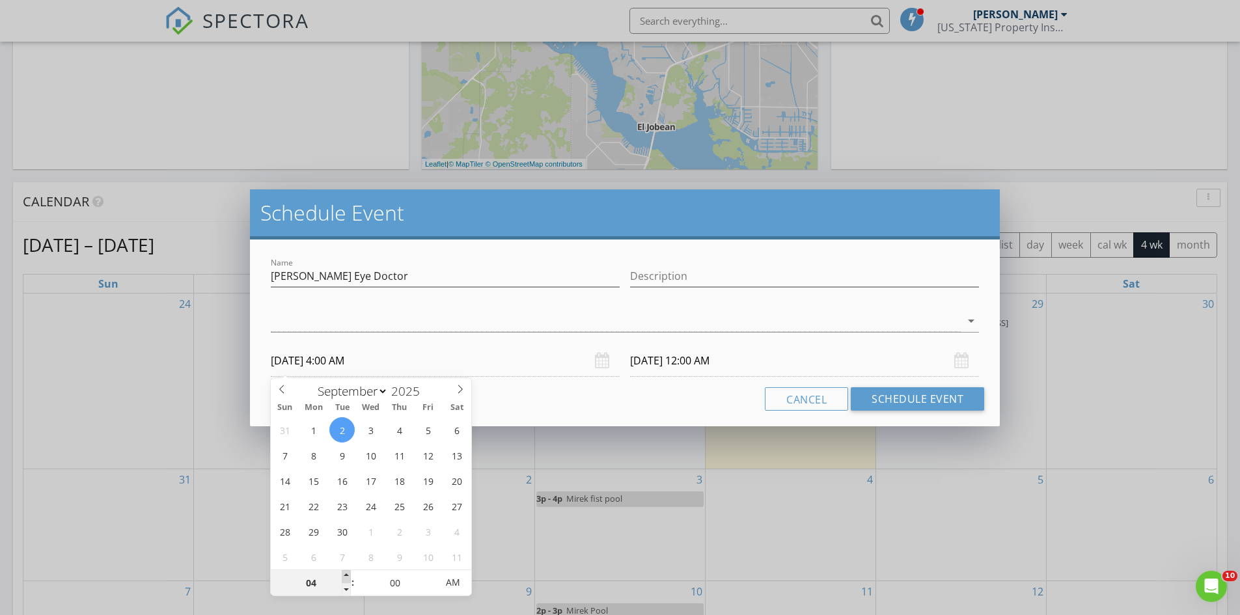
type input "09/02/2025 5:00 AM"
click at [346, 573] on span at bounding box center [346, 576] width 9 height 13
type input "06"
type input "09/02/2025 6:00 AM"
click at [346, 573] on span at bounding box center [346, 576] width 9 height 13
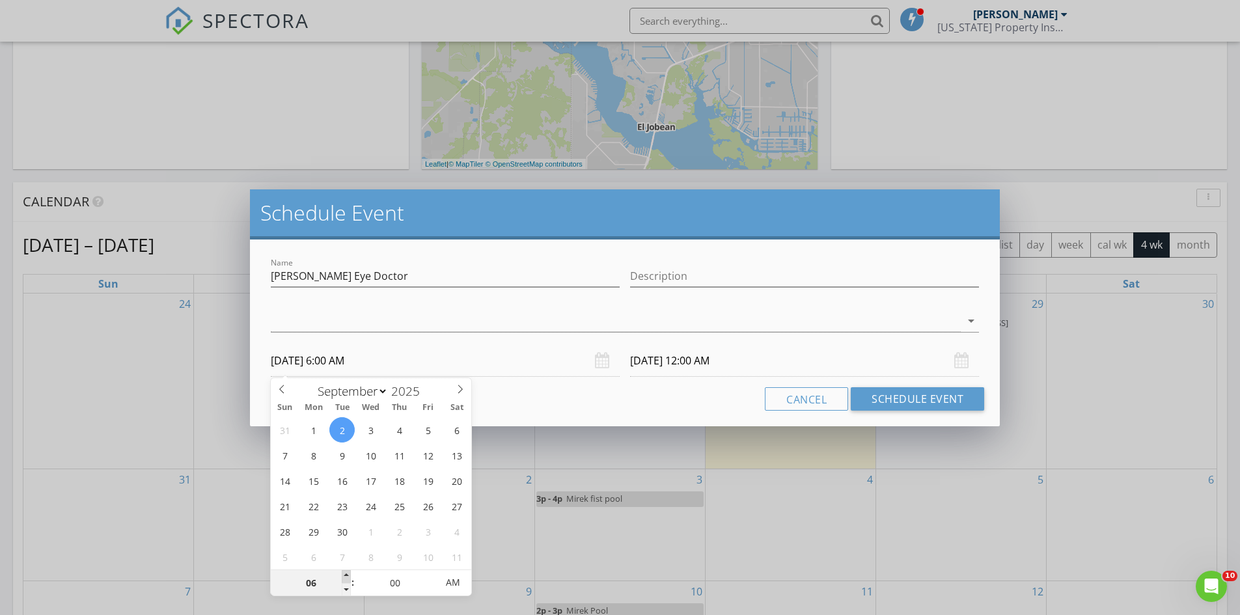
type input "07"
type input "09/02/2025 7:00 AM"
click at [346, 573] on span at bounding box center [346, 576] width 9 height 13
type input "09/03/2025 7:00 AM"
click at [521, 357] on input "09/02/2025 7:00 AM" at bounding box center [445, 361] width 349 height 32
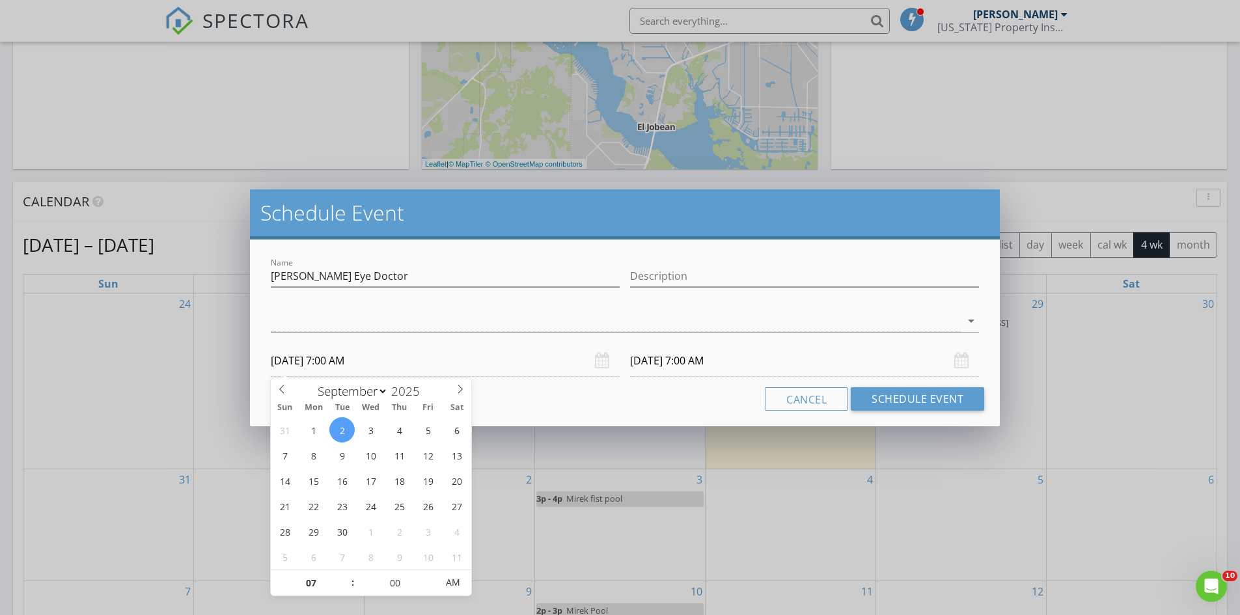
click at [653, 365] on input "09/03/2025 7:00 AM" at bounding box center [804, 361] width 349 height 32
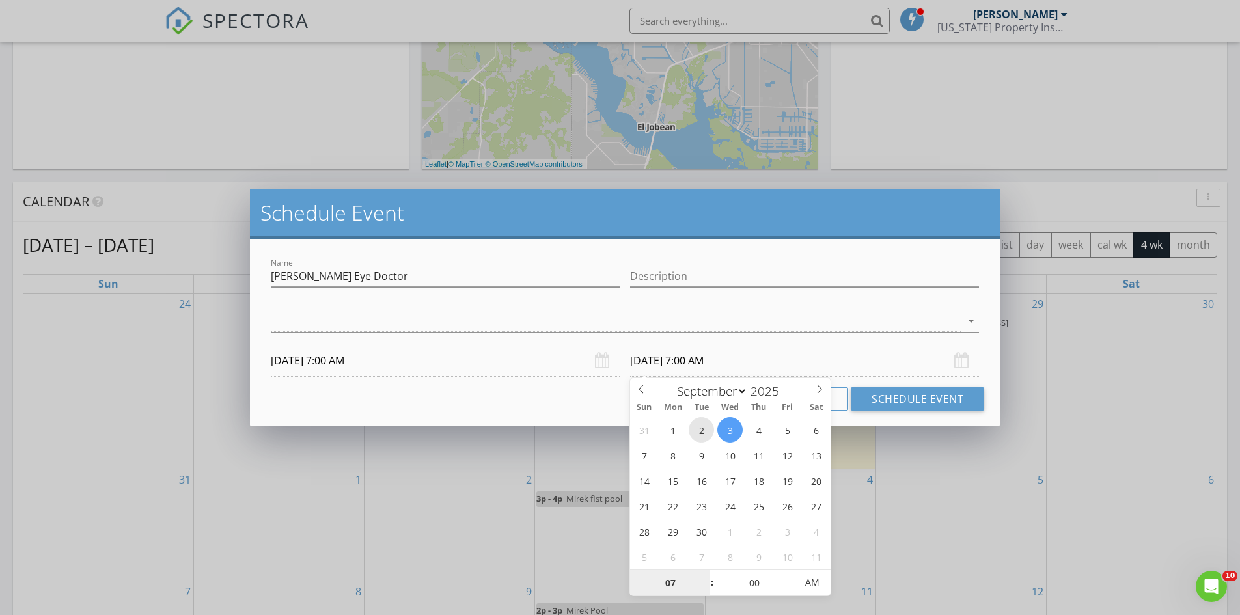
type textarea "07"
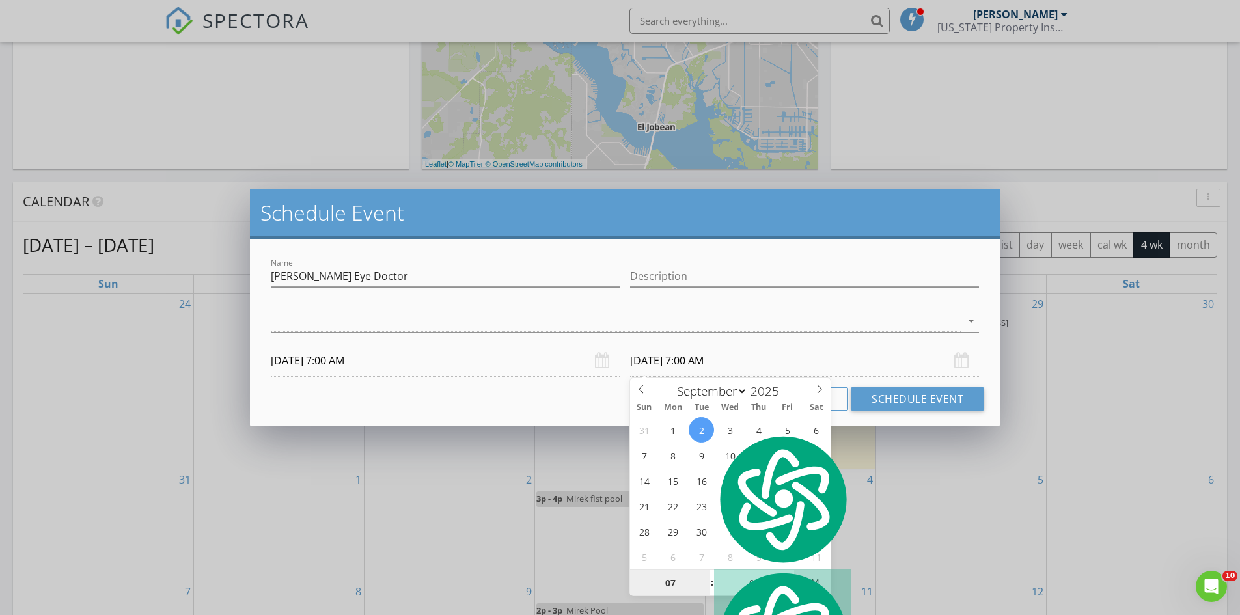
type input "09/02/2025 7:00 PM"
click at [819, 580] on span "AM" at bounding box center [812, 582] width 36 height 26
click at [901, 402] on button "Schedule Event" at bounding box center [917, 398] width 133 height 23
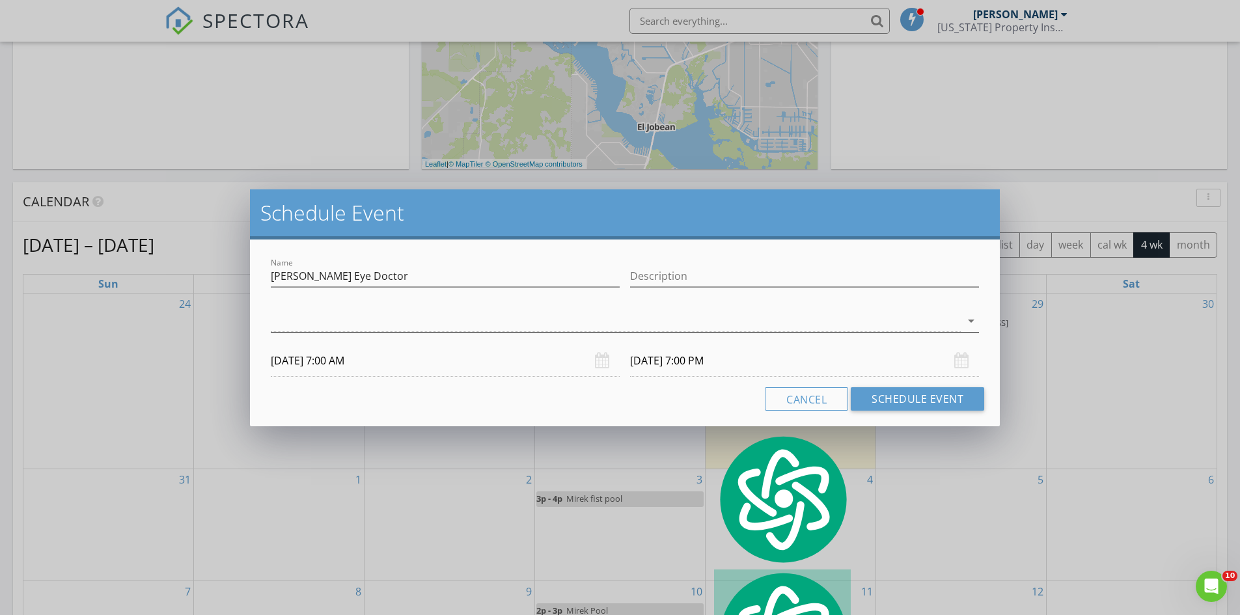
click at [326, 320] on div at bounding box center [616, 320] width 690 height 21
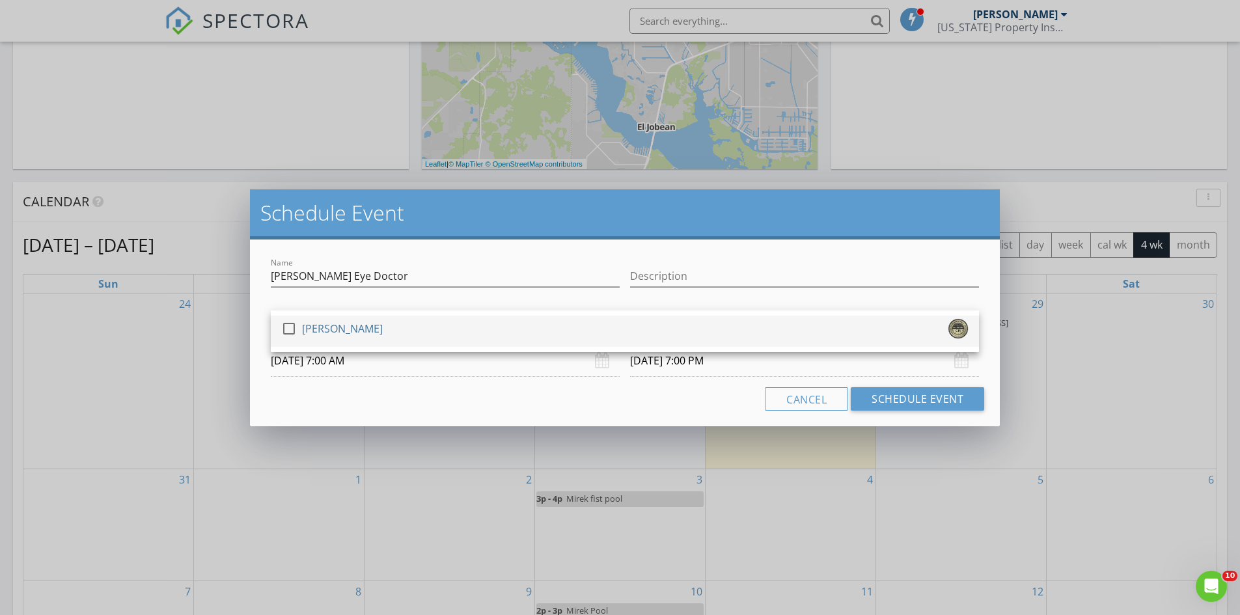
click at [322, 330] on div "[PERSON_NAME]" at bounding box center [342, 328] width 81 height 21
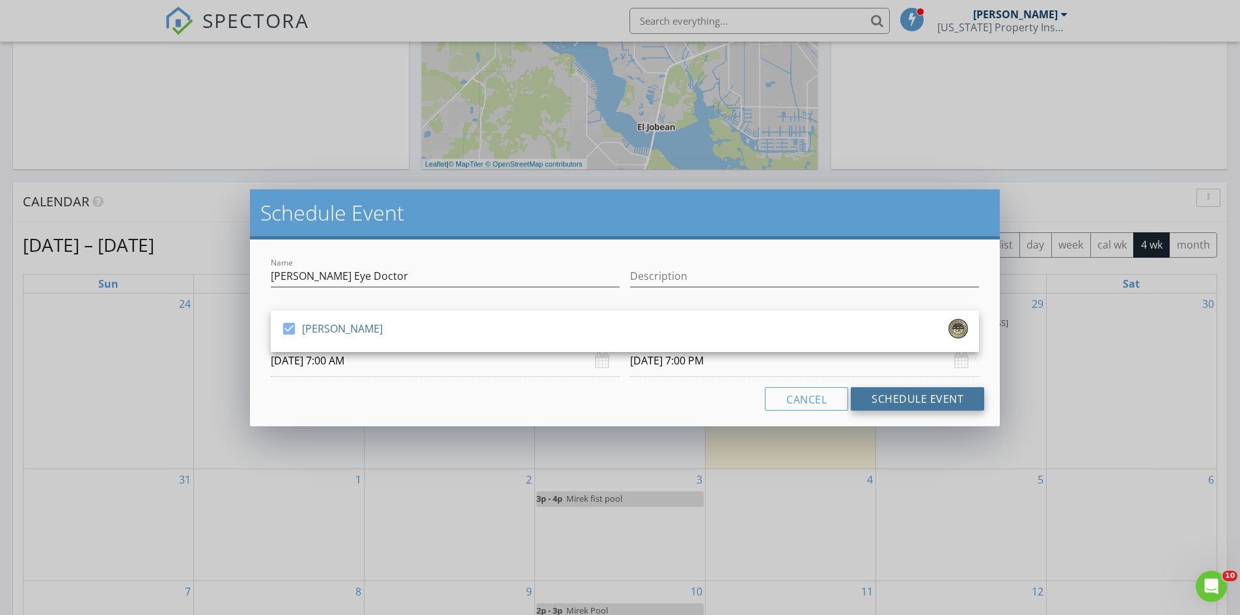
click at [919, 396] on button "Schedule Event" at bounding box center [917, 398] width 133 height 23
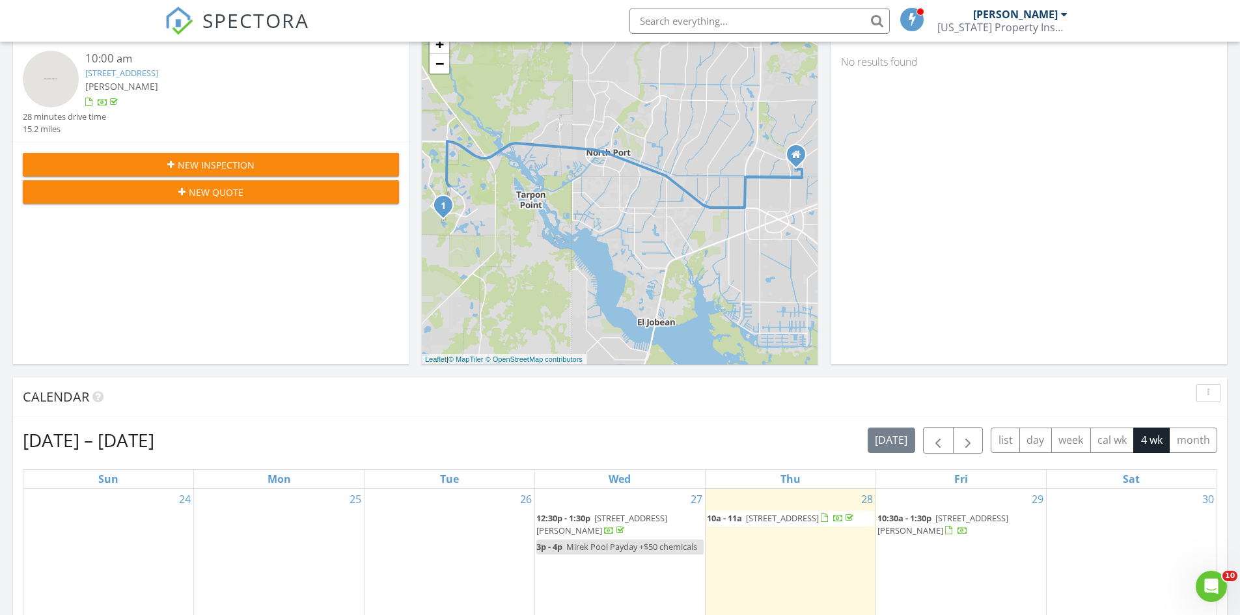
scroll to position [0, 0]
